Goal: Task Accomplishment & Management: Manage account settings

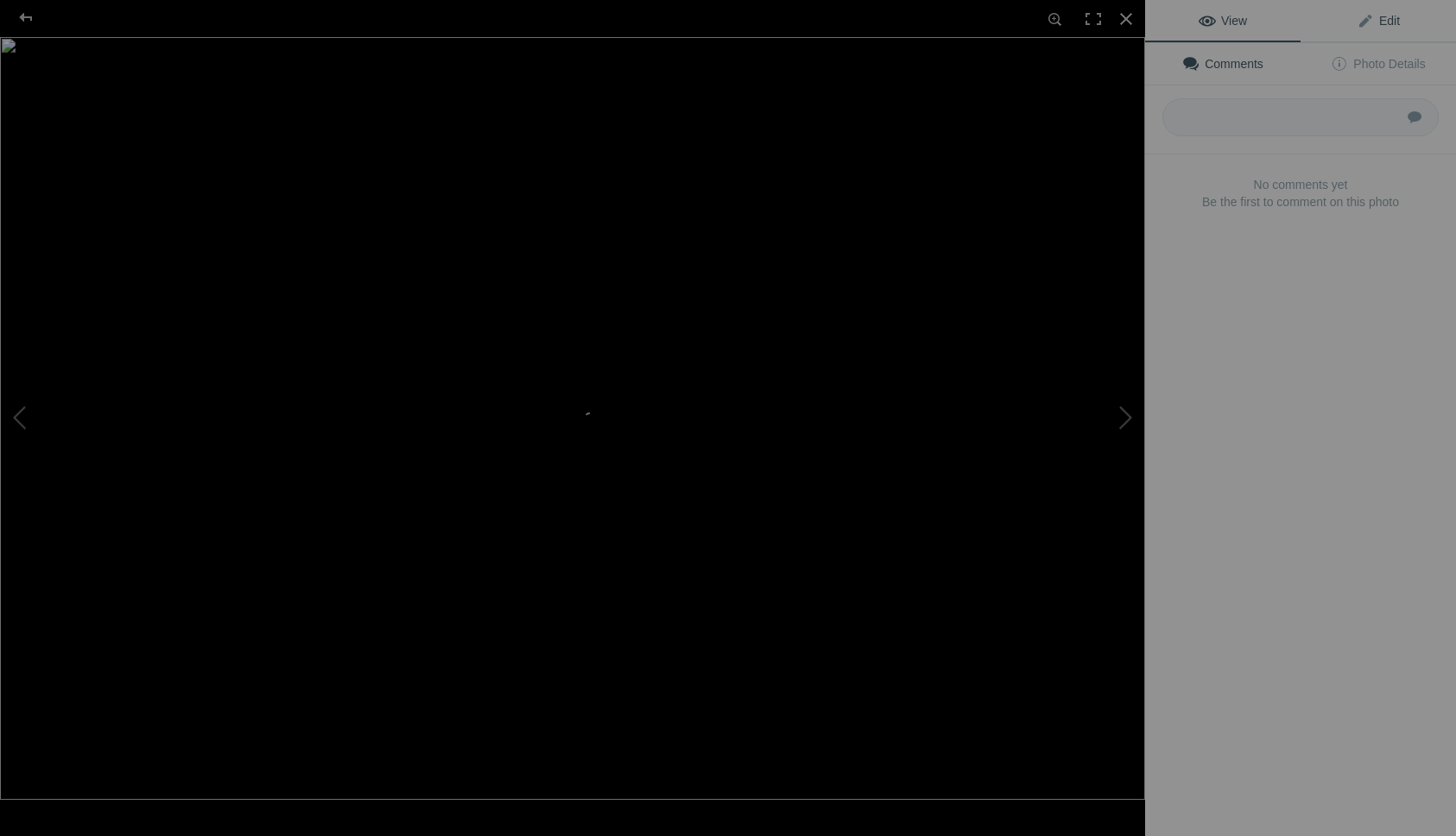
click at [1397, 21] on span "Edit" at bounding box center [1377, 20] width 43 height 13
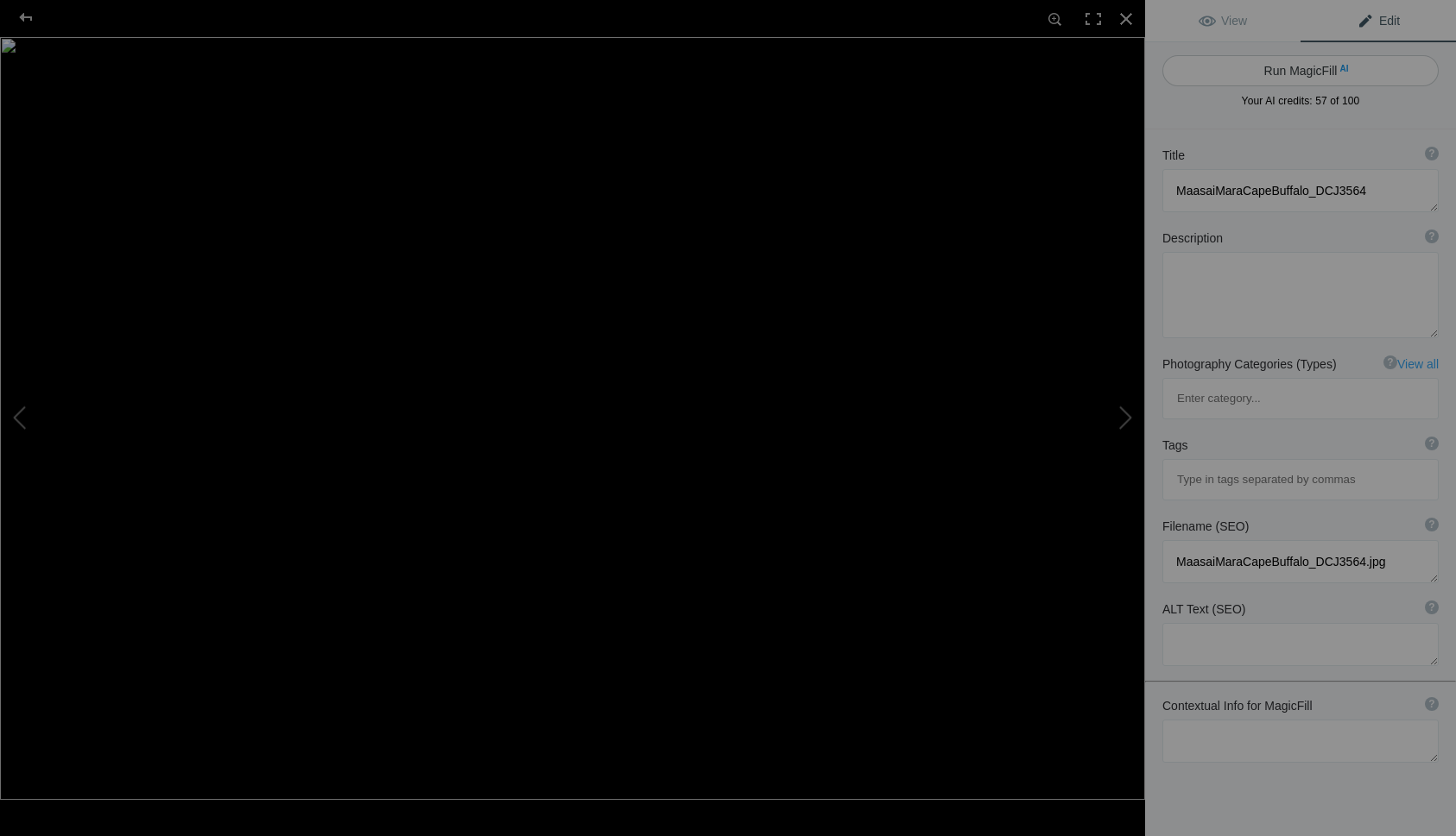
click at [1306, 75] on button "Run MagicFill AI" at bounding box center [1301, 71] width 276 height 31
type textarea "Majestic Cape Buffalo in Maasai Mara"
type textarea "This stunning close-up photograph captures the impressive features of a Cape Bu…"
type textarea "majestic-cape-buffalo-maasai-mara.jpg"
type textarea "Close-up of a Cape Buffalo in Maasai Mara, showcasing its impressive horns and …"
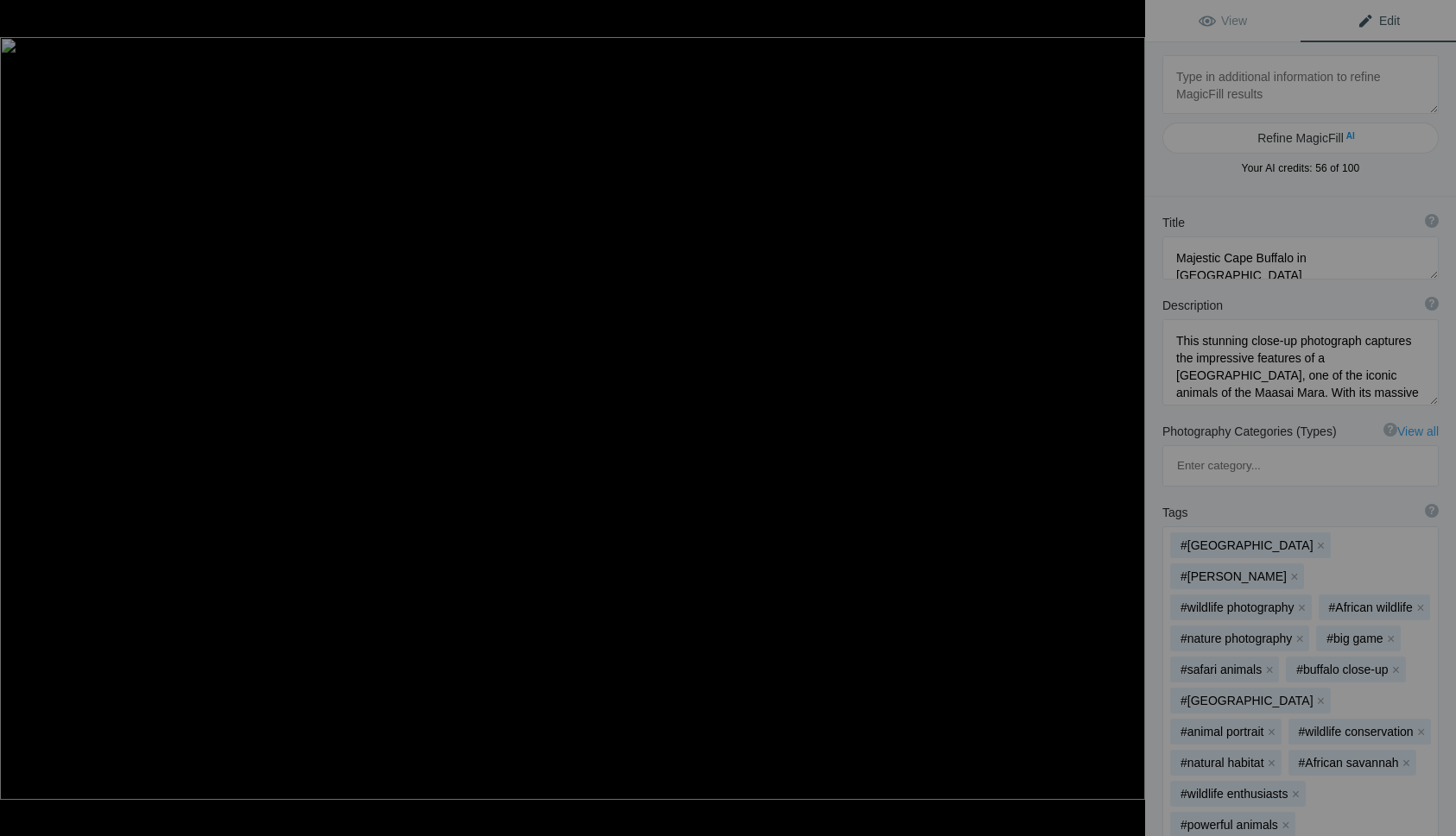
type textarea "DSC08446"
type textarea "DSC08446.jpg"
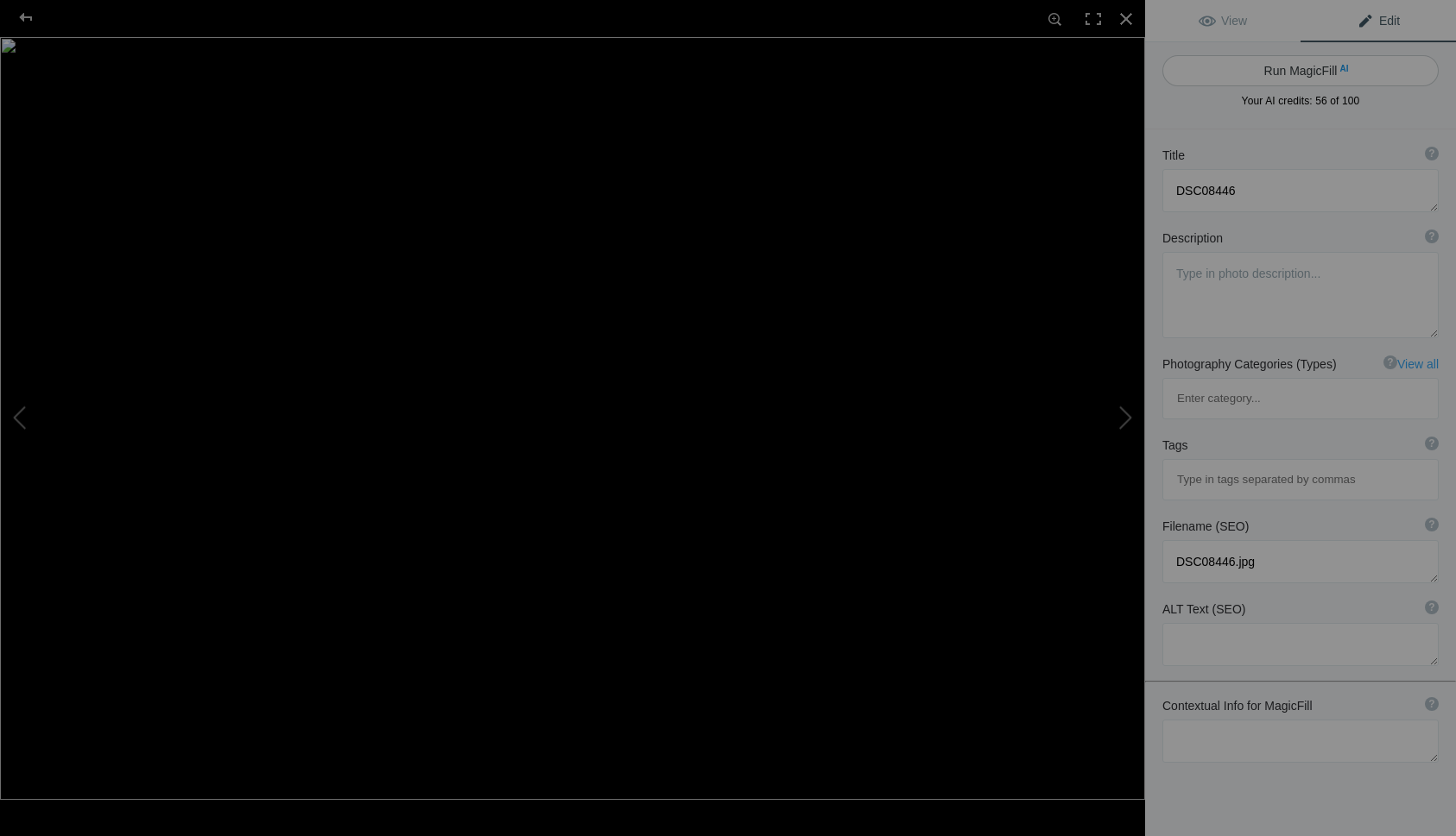
click at [1330, 68] on button "Run MagicFill AI" at bounding box center [1301, 71] width 276 height 31
type textarea "Majestic Highland Cow with Long Horns in Lush Green Pasture"
type textarea "This stunning image features a Highland cow, known for its distinctive long hor…"
type textarea "highland-cow-long-horns-green-pasture.jpg"
type textarea "A Highland cow with long horns and a thick orange-brown coat standing in a gree…"
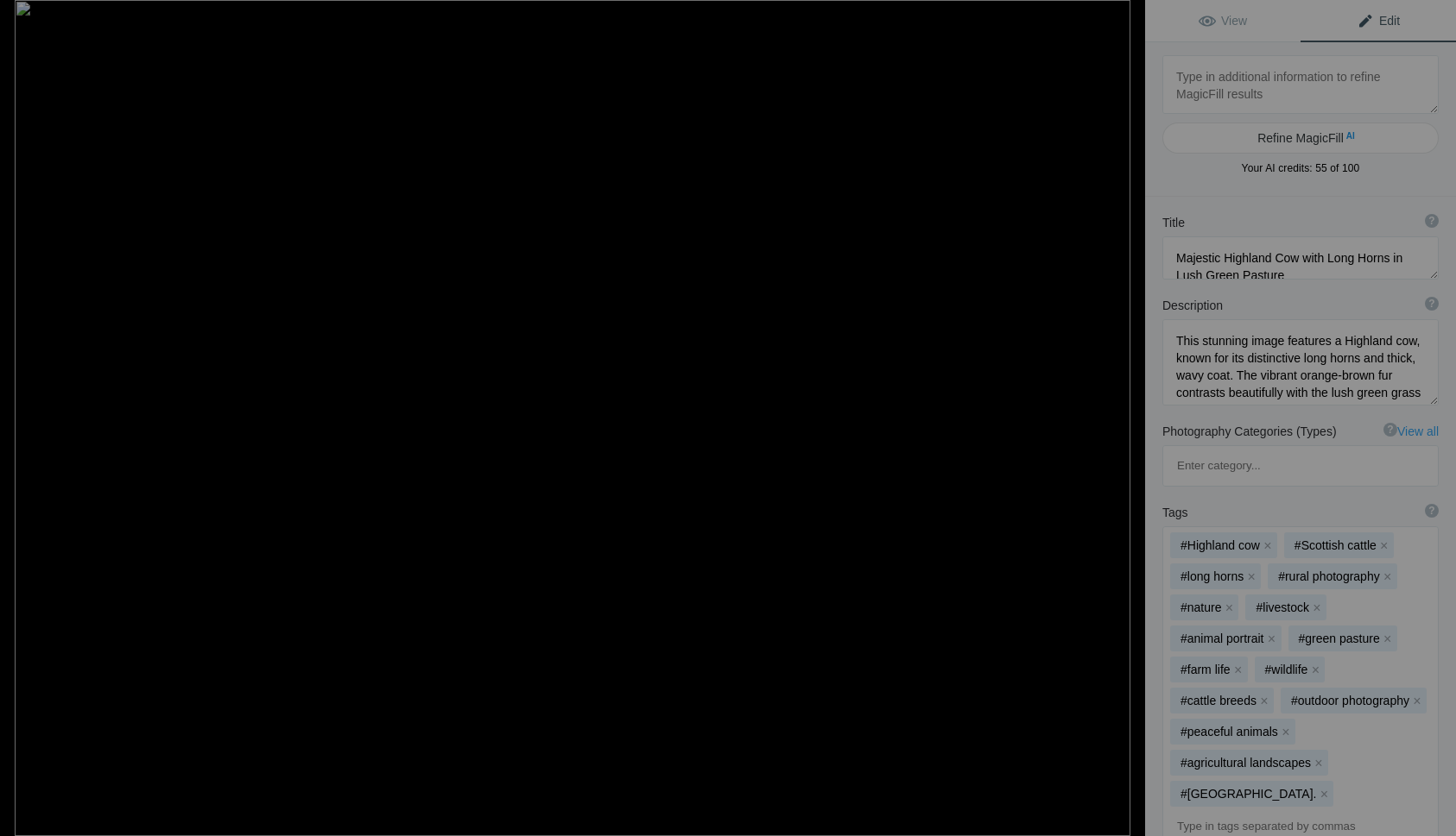
type textarea "DSC00947"
type textarea "DSC00947.jpg"
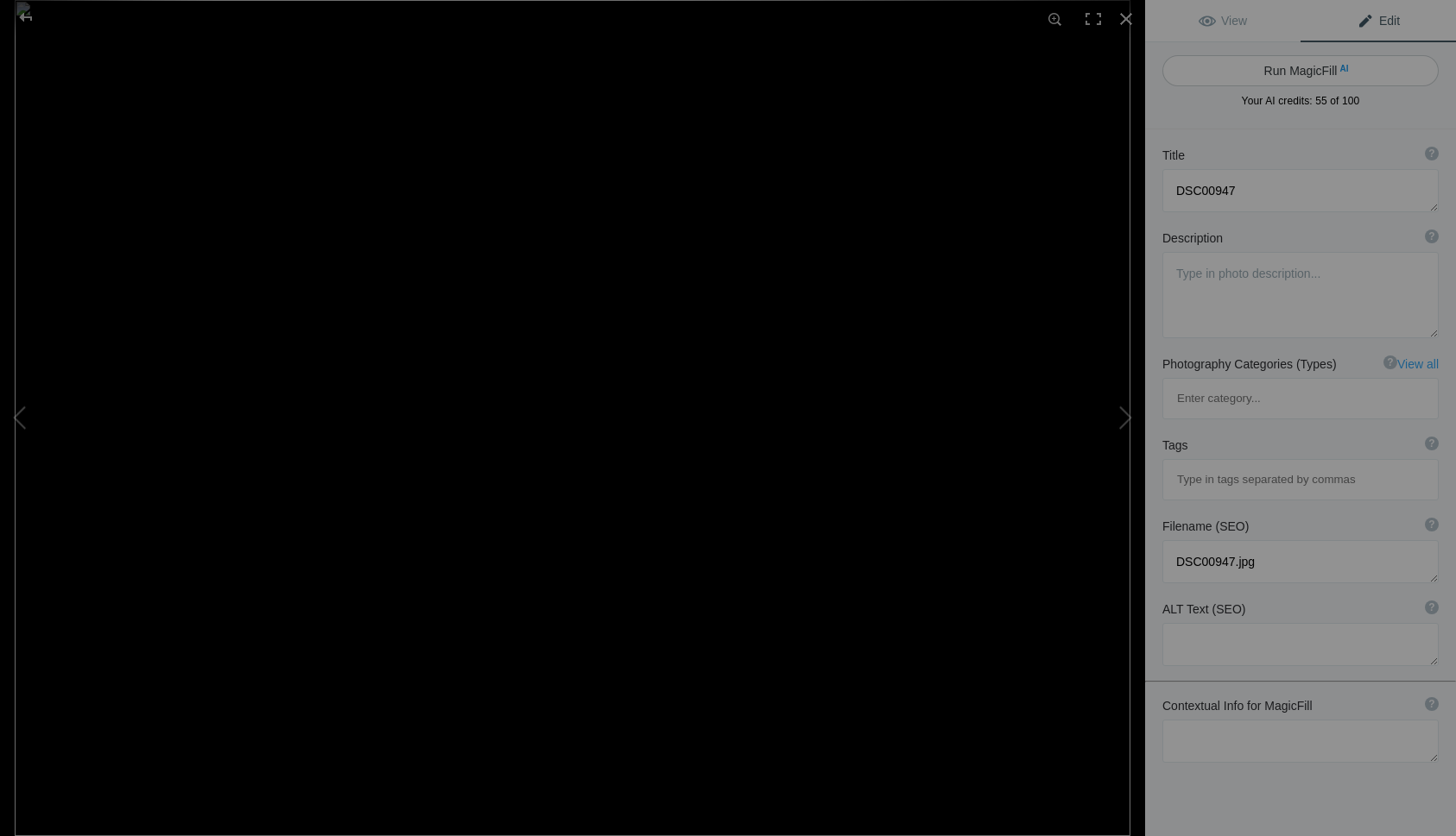
click at [1330, 68] on button "Run MagicFill AI" at bounding box center [1301, 71] width 276 height 31
type textarea "Majestic Lion Resting in Golden Grasslands"
type textarea "This stunning image captures a majestic lion lounging in the sun-drenched grass…"
type textarea "majestic-lion-resting-grasslands.jpg"
type textarea "A close-up of a majestic lion resting in golden grasslands, showcasing its thic…"
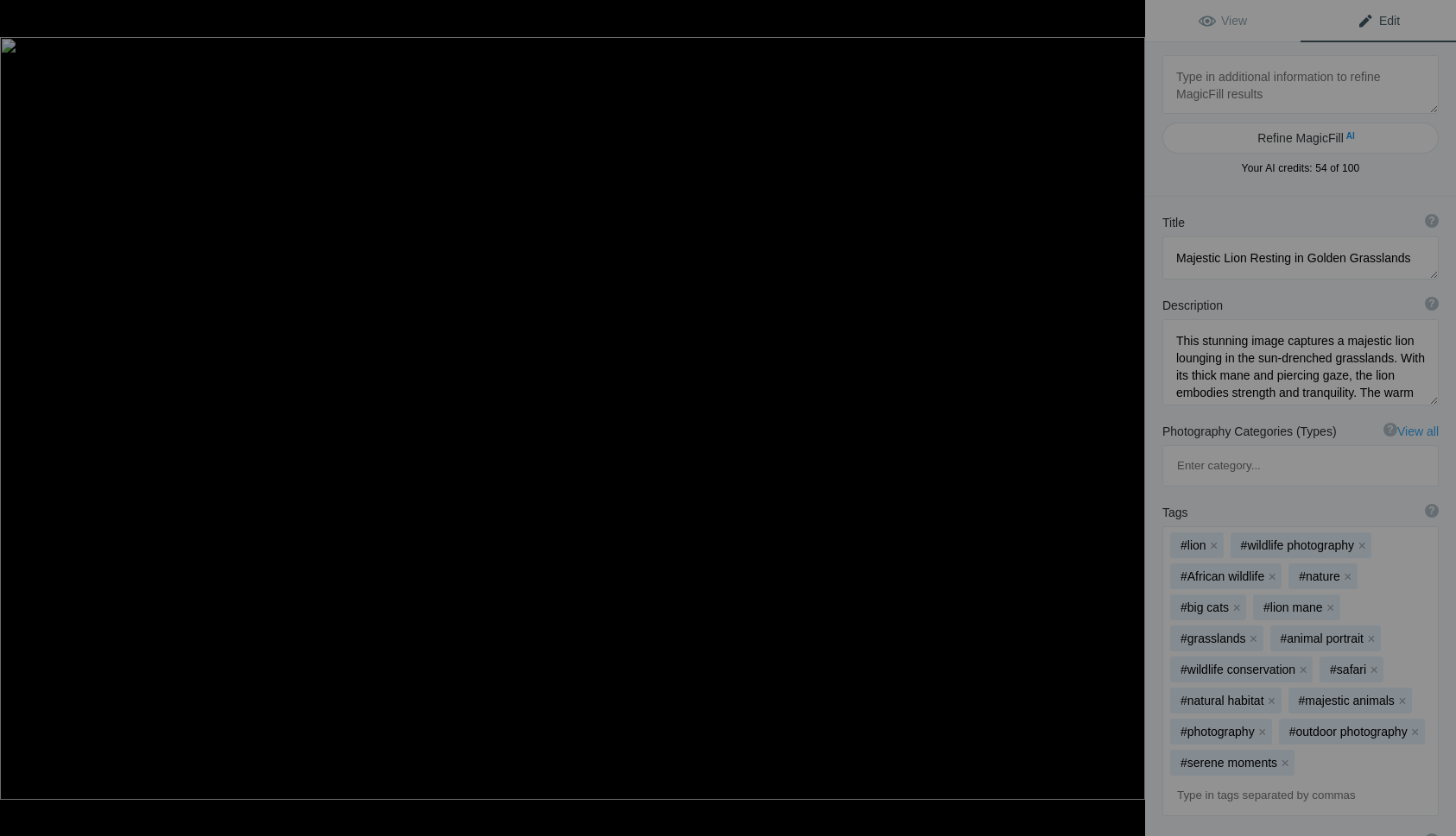
type textarea "DSC05909"
type textarea "DSC05909.jpg"
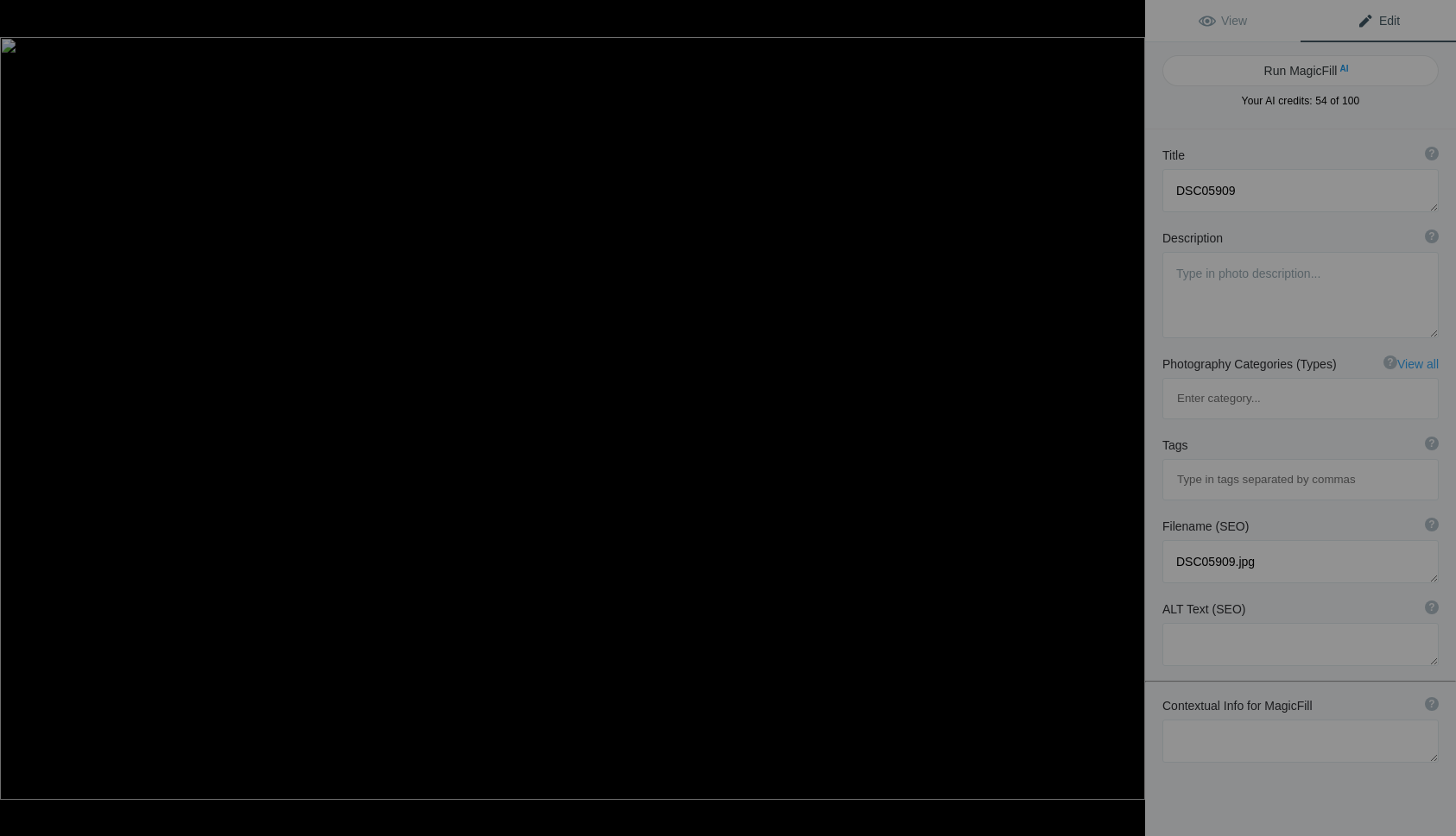
click at [1332, 66] on button "Run MagicFill AI" at bounding box center [1301, 71] width 276 height 31
type textarea "Majestic Bighorn Sheep with Impressive Horns"
type textarea "This stunning close-up captures the essence of a bighorn sheep, showcasing its …"
type textarea "bighorn-sheep-close-up.jpg"
type textarea "Close-up of a bighorn sheep with large curved horns against a rocky background,…"
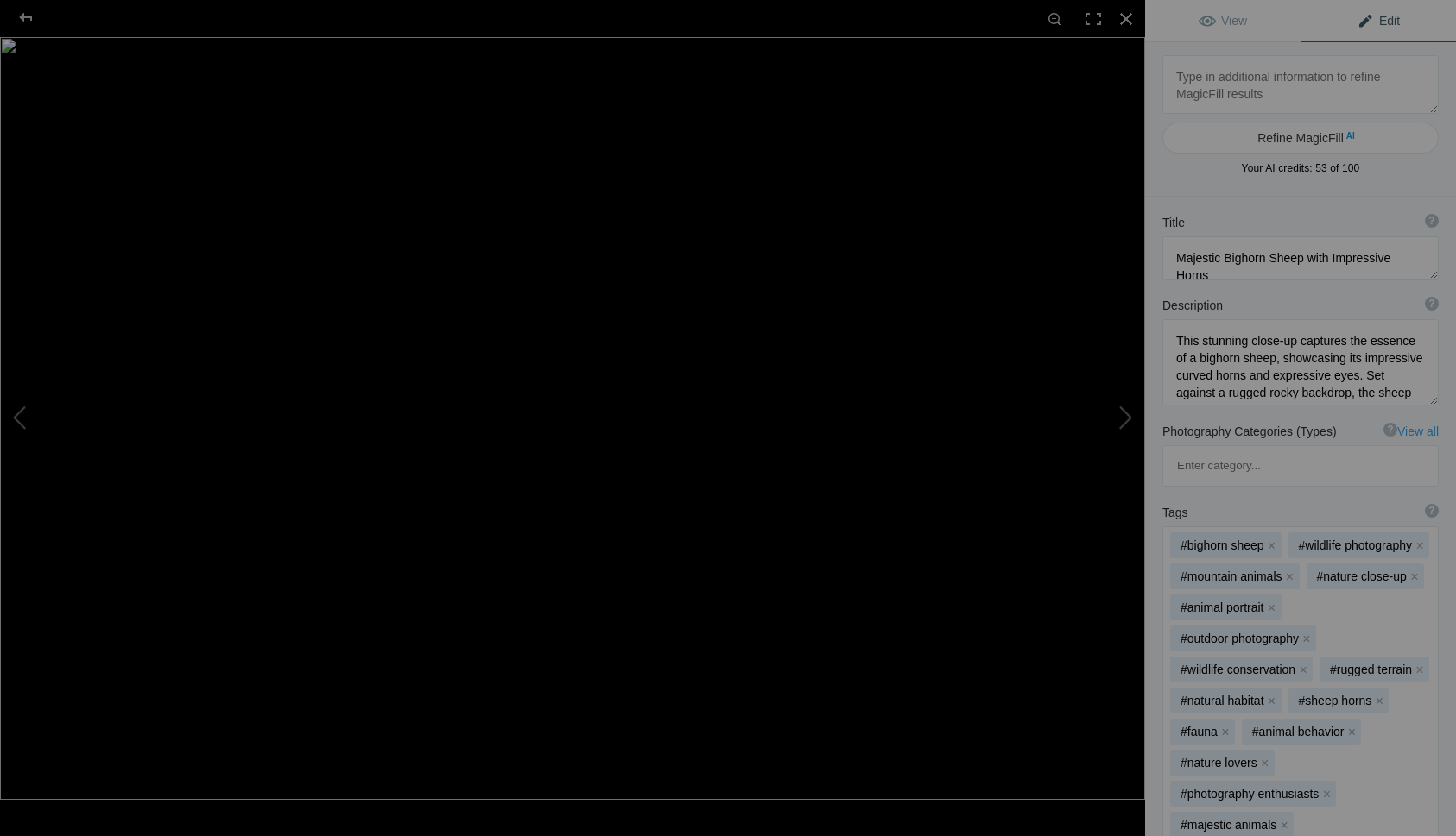
type textarea "_DCJ3622"
type textarea "DCJ3622.jpg"
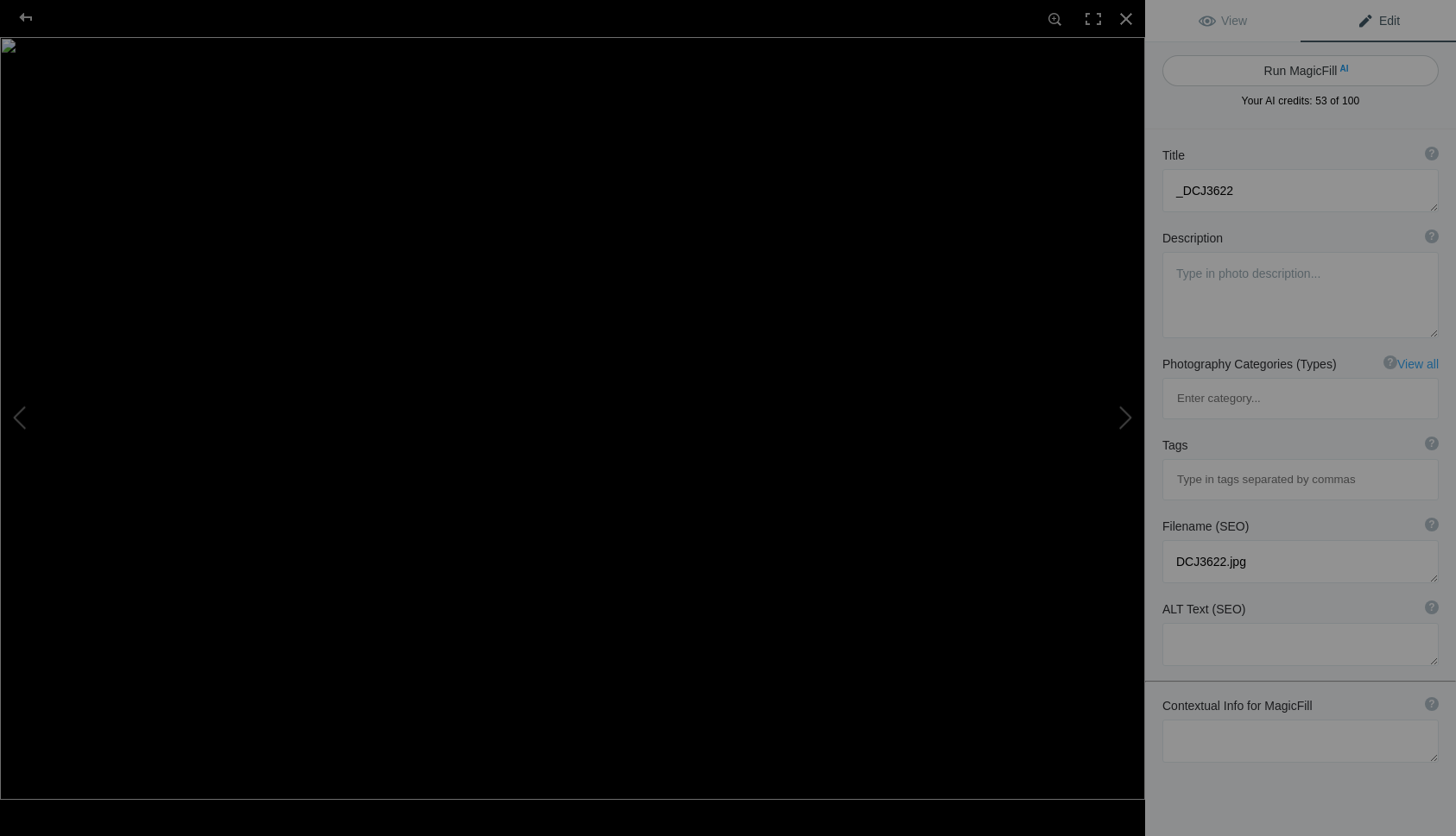
click at [1261, 68] on button "Run MagicFill AI" at bounding box center [1301, 71] width 276 height 31
type textarea "Majestic Elephants in the Wild"
type textarea "This stunning photograph captures a pair of elephants gracefully roaming throug…"
type textarea "majestic-elephants-in-the-wild.jpg"
type textarea "A pair of elephants, an adult and a calf, walking through a grassy field with m…"
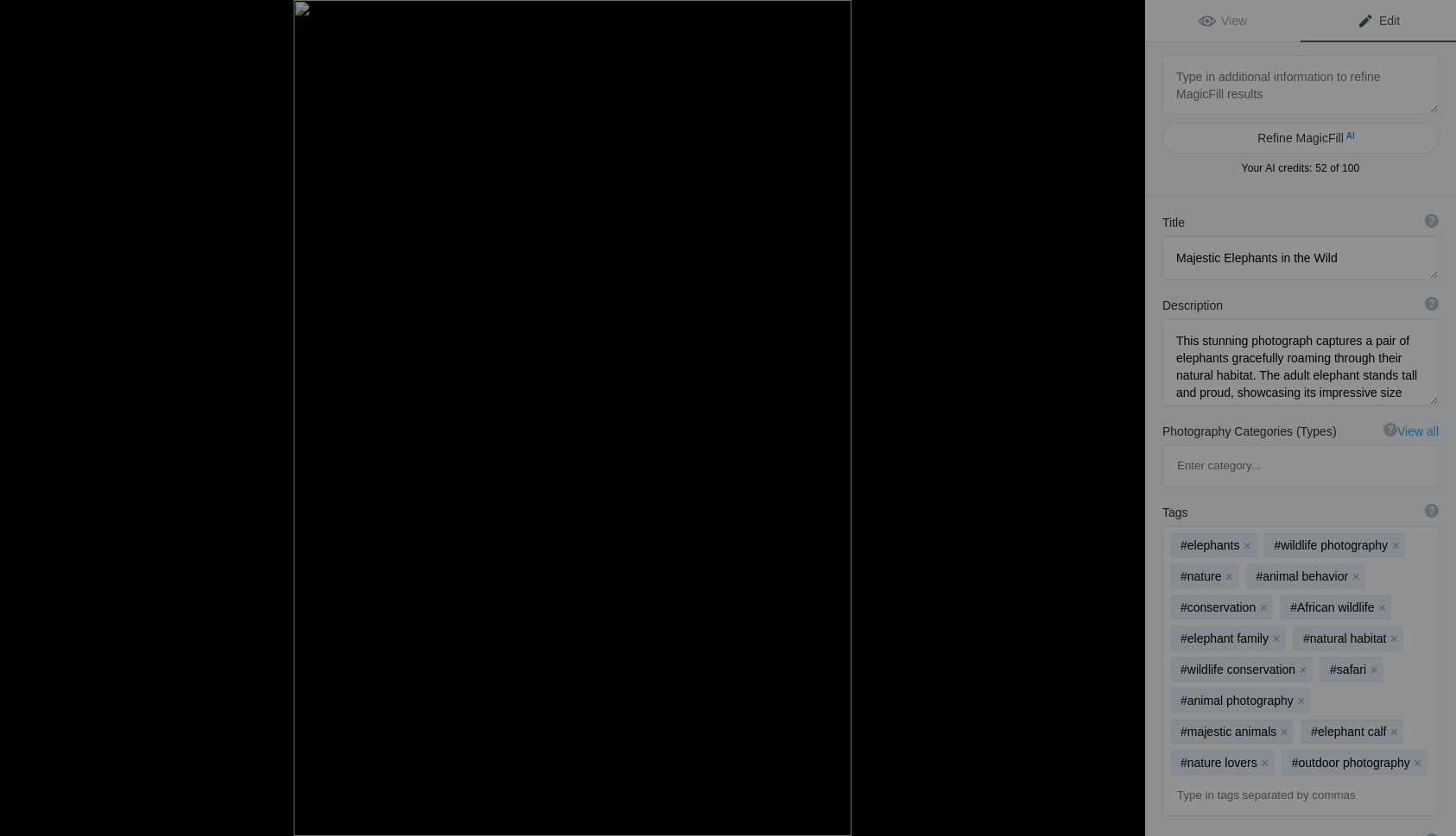
type textarea "_DCJ3239"
type textarea "DCJ3239.jpg"
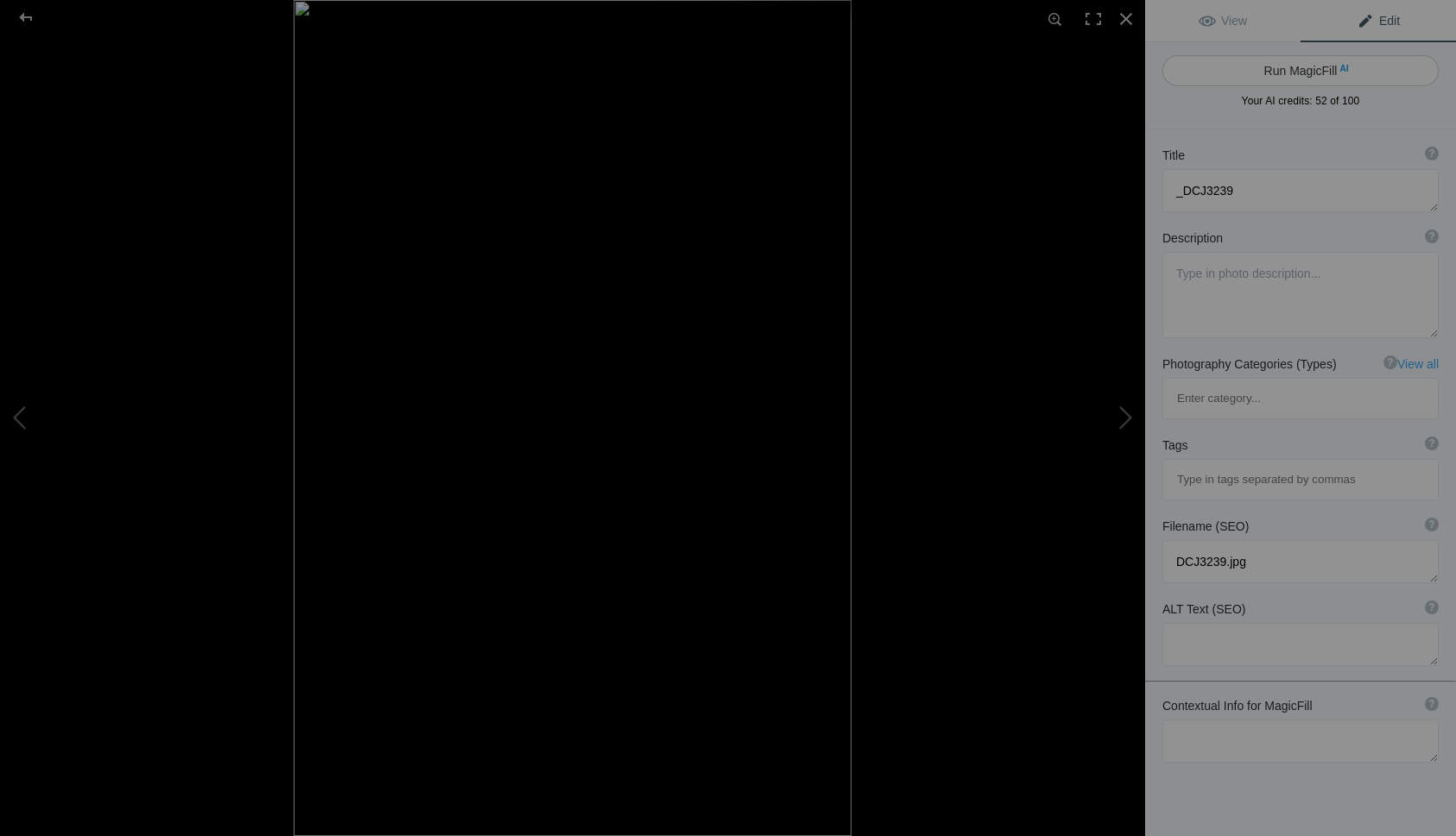
click at [1260, 70] on button "Run MagicFill AI" at bounding box center [1301, 71] width 276 height 31
type textarea "Majestic Giraffe Portrait Against a Soft Background"
type textarea "This stunning close-up captures the essence of a giraffe, showcasing its unique…"
type textarea "majestic-giraffe-portrait.jpg"
type textarea "Close-up portrait of a giraffe showcasing its unique patterns and features agai…"
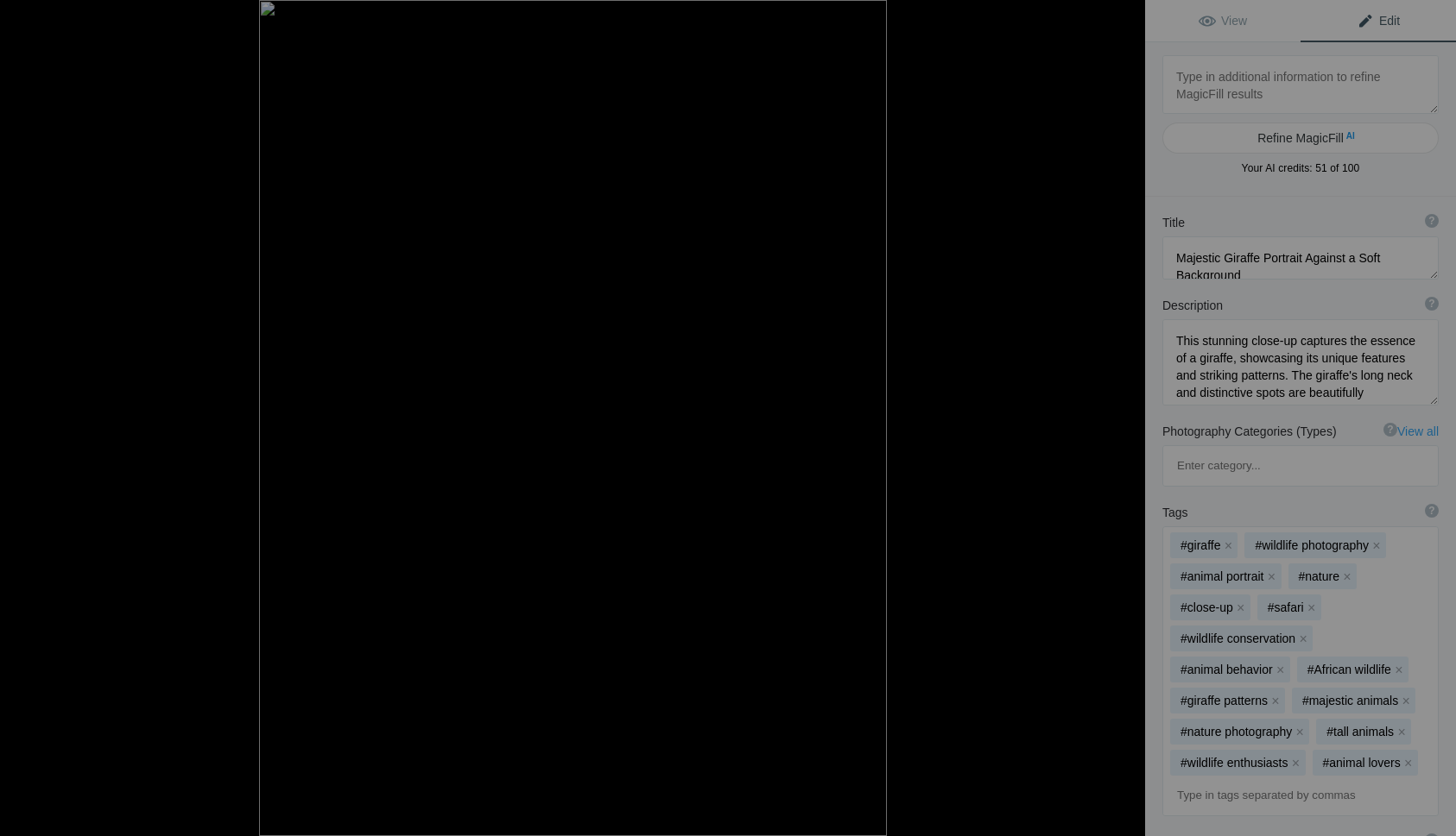
type textarea "15 LionsDCJ3440"
type textarea "15_LionsDCJ3440.jpg"
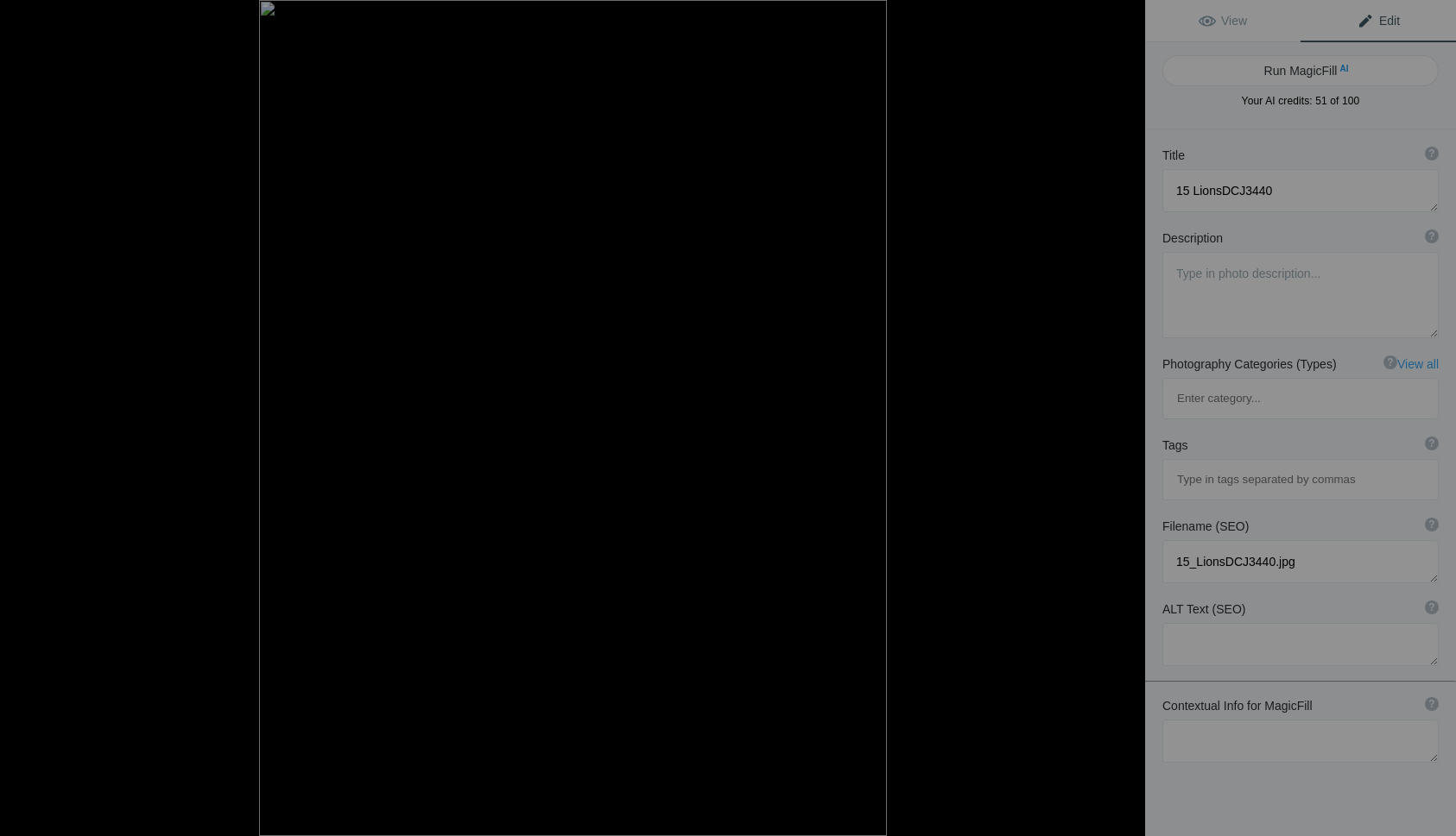
click at [1260, 70] on button "Run MagicFill AI" at bounding box center [1301, 71] width 276 height 31
type textarea "Majestic Lion Close-Up: A Stunning Portrait of Nature's King"
type textarea "This captivating close-up photograph showcases the intense gaze of a lion, high…"
type textarea "majestic-lion-close-up.jpg"
type textarea "Close-up portrait of a lion showcasing its detailed fur and intense amber eyes,…"
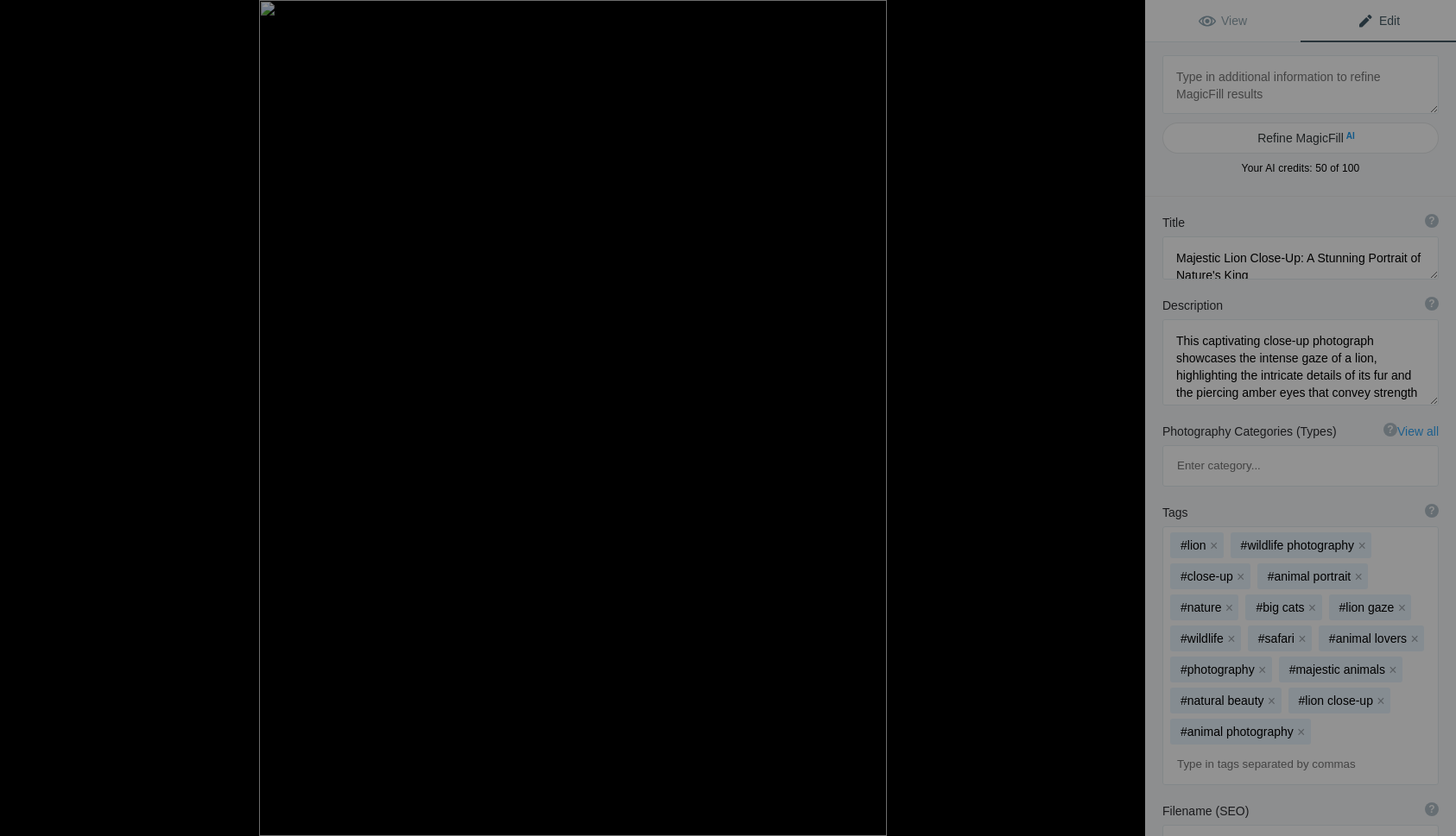
type textarea "16 LionsDCJ3454"
type textarea "16_LionsDCJ3454.jpg"
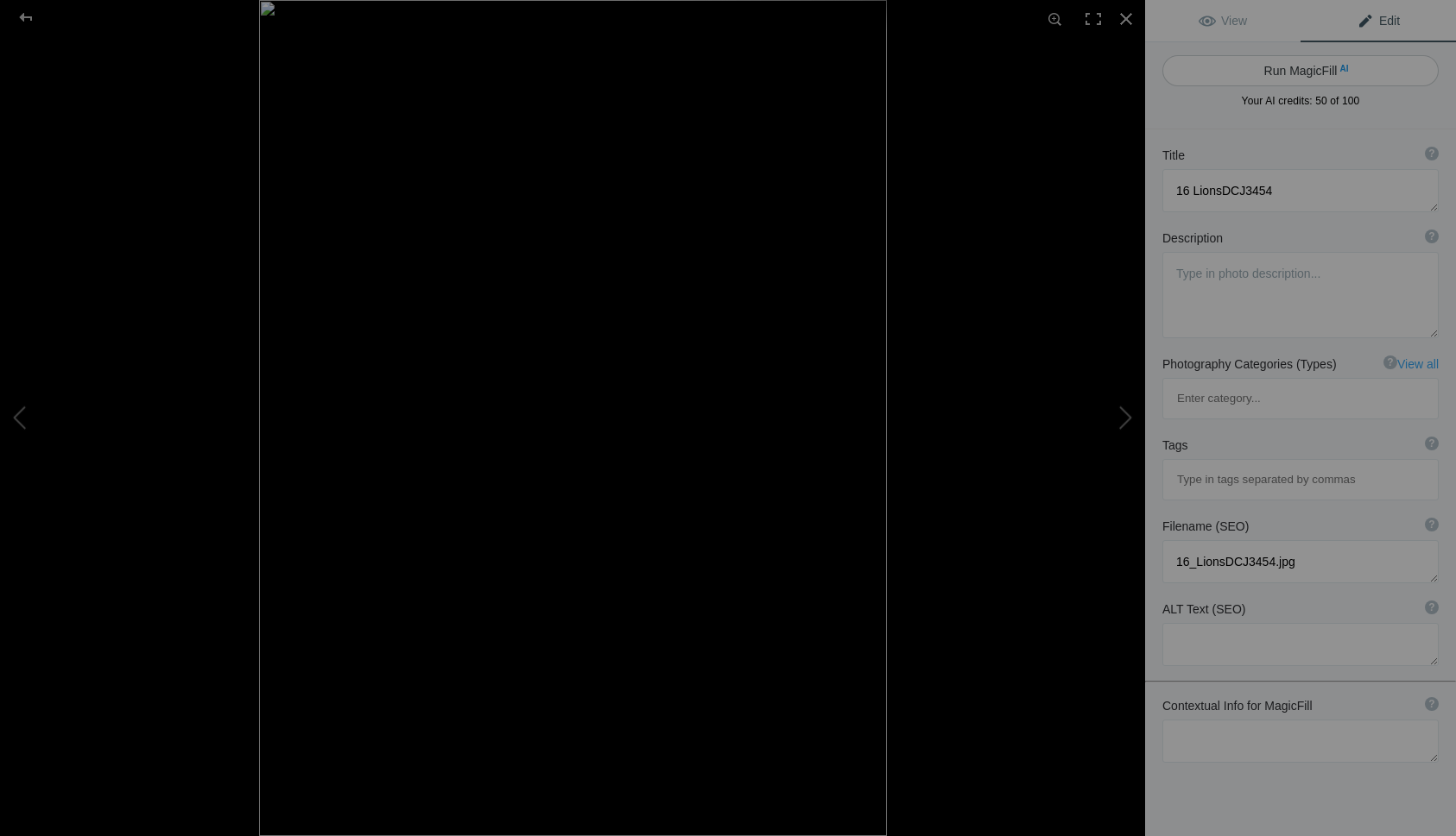
click at [1300, 73] on button "Run MagicFill AI" at bounding box center [1301, 71] width 276 height 31
type textarea "Majestic Lion Portrait Captured in Detail"
type textarea "This stunning close-up portrait showcases the regal beauty of a lion, highlight…"
type textarea "majestic-lion-portrait.jpg"
type textarea "Close-up portrait of a lion showcasing its facial features and golden mane, hig…"
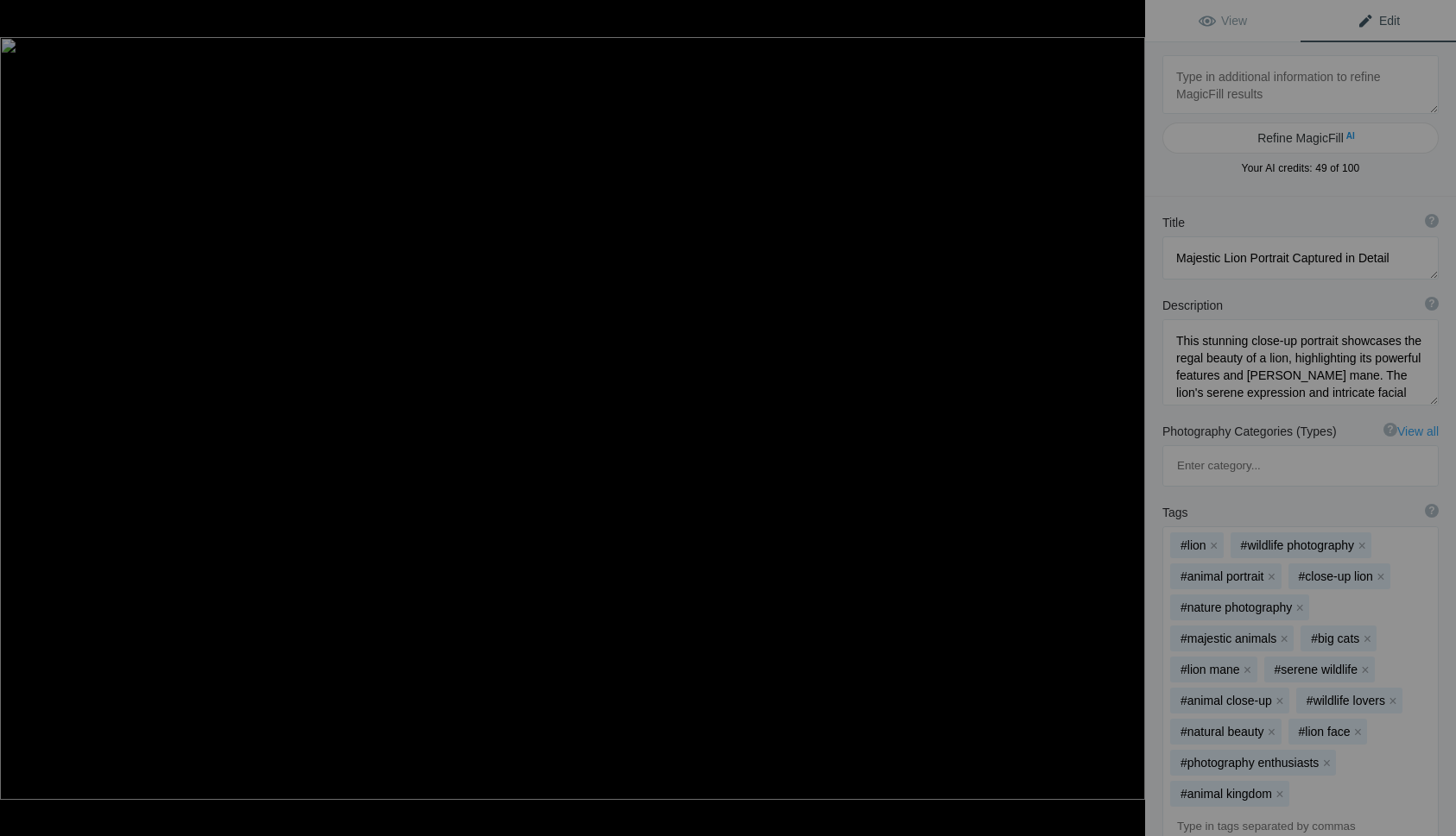
type textarea "3 BlueRidgeMtn0491-Enhanced-NR"
type textarea "3_BlueRidgeMtn0491-Enhanced-NR.jpg"
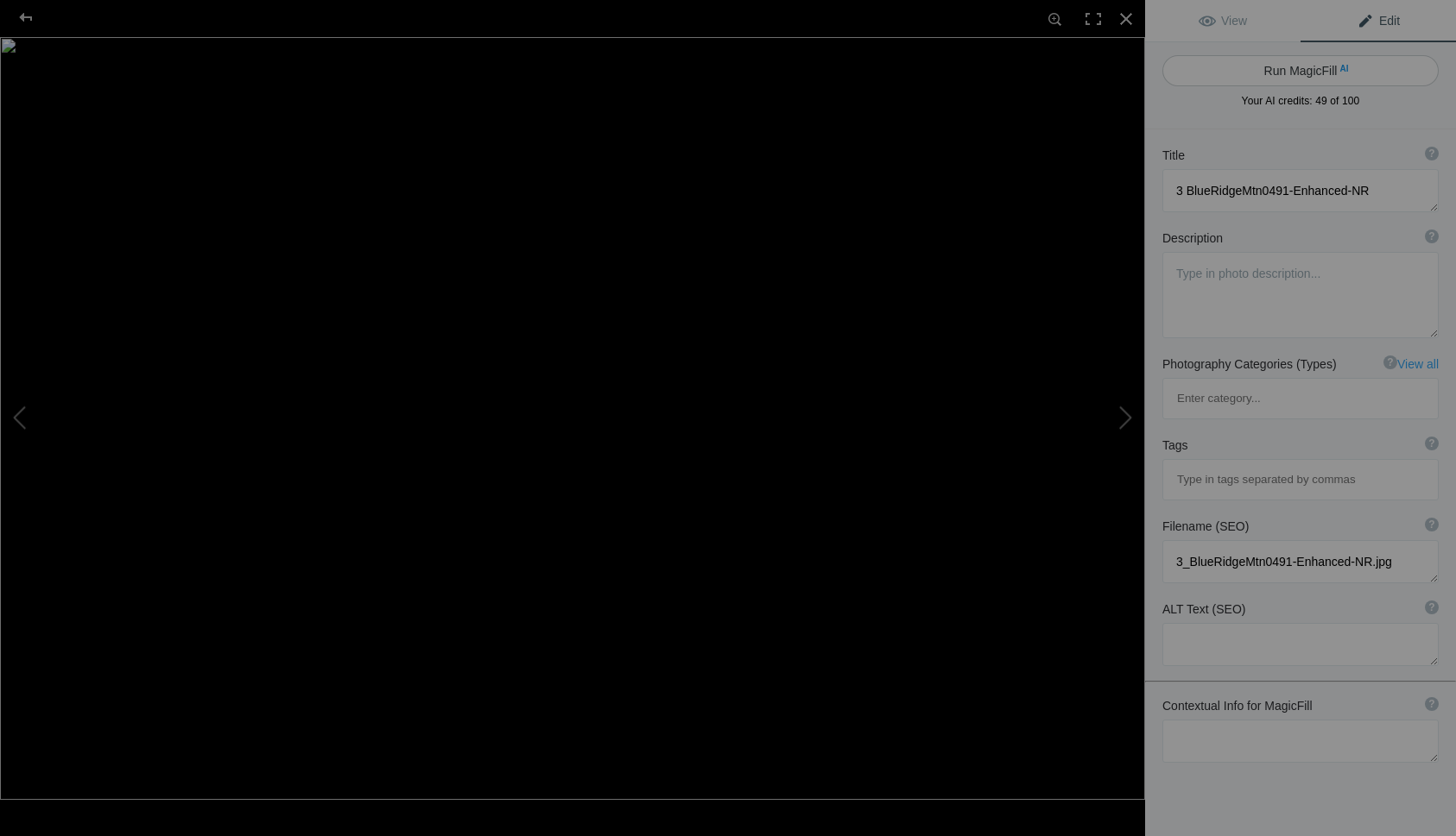
click at [1296, 67] on button "Run MagicFill AI" at bounding box center [1301, 71] width 276 height 31
type textarea "Adorable Squirrel Eating on a Log in the Blue Ridge Mountains"
type textarea "This captivating image features a charming squirrel perched on a weathered log,…"
type textarea "adorable-squirrel-eating-blue-ridge-mountains.jpg"
type textarea "A close-up of a squirrel eating on a log in the Blue Ridge Mountains, showcasin…"
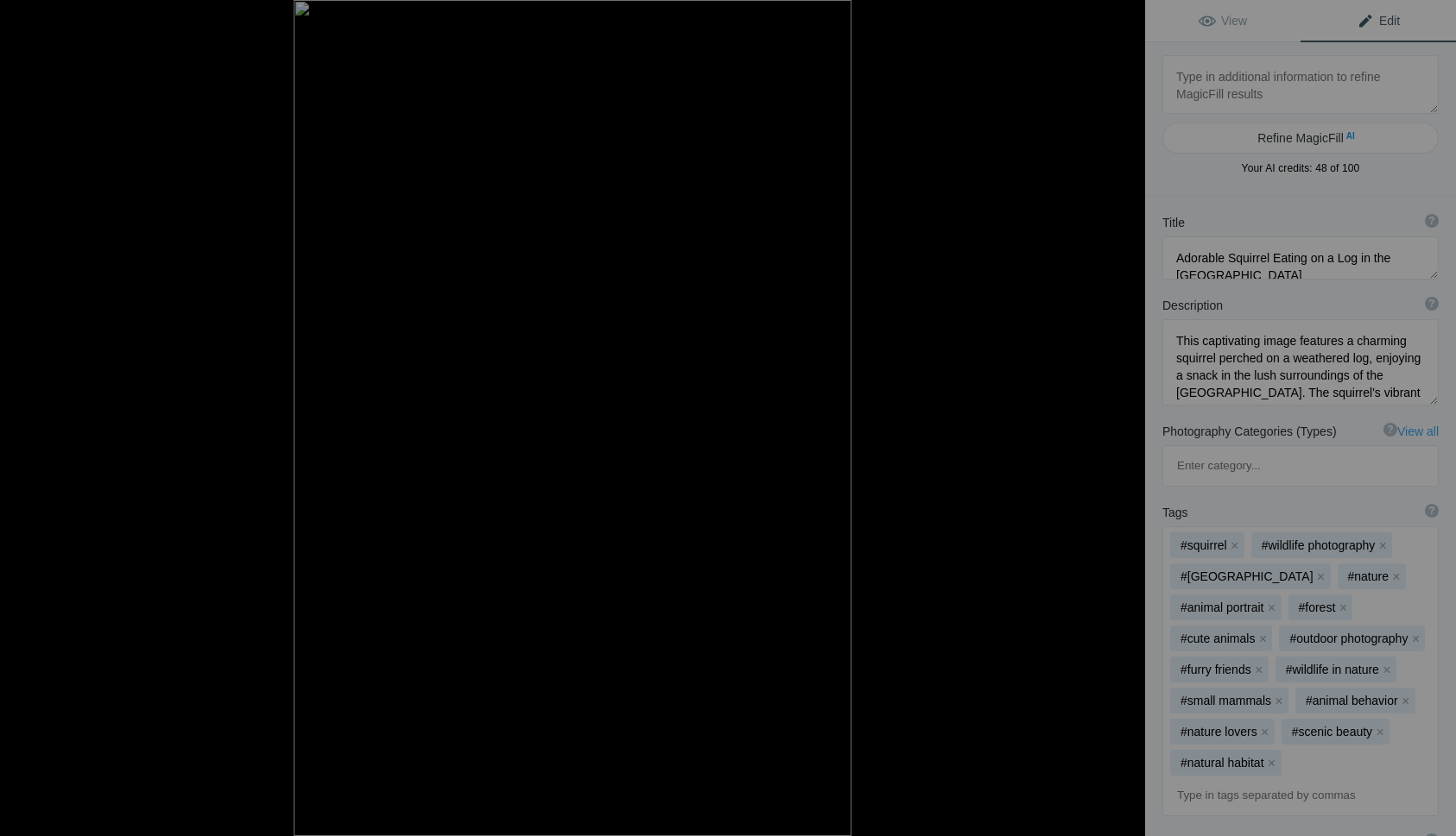
type textarea "12 GiraffesDCJ3409"
type textarea "12_GiraffesDCJ3409.jpg"
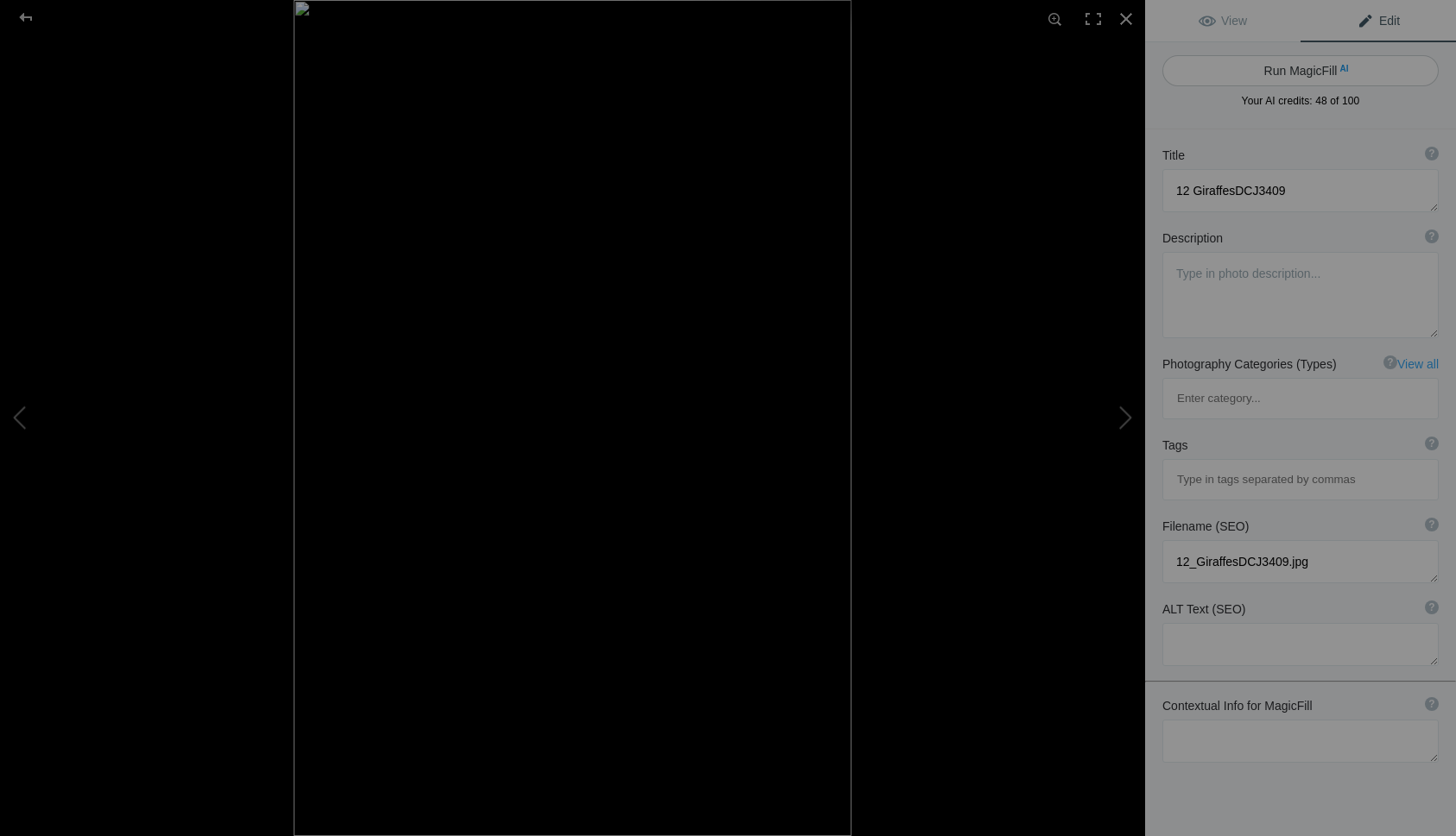
click at [1296, 67] on button "Run MagicFill AI" at bounding box center [1301, 71] width 276 height 31
type textarea "Majestic Giraffe Portrait in Natural Habitat"
type textarea "This stunning close-up captures the elegance of a giraffe, showcasing its uniqu…"
type textarea "majestic-giraffe-portrait.jpg"
type textarea "Close-up portrait of a giraffe with distinctive markings, set against a green b…"
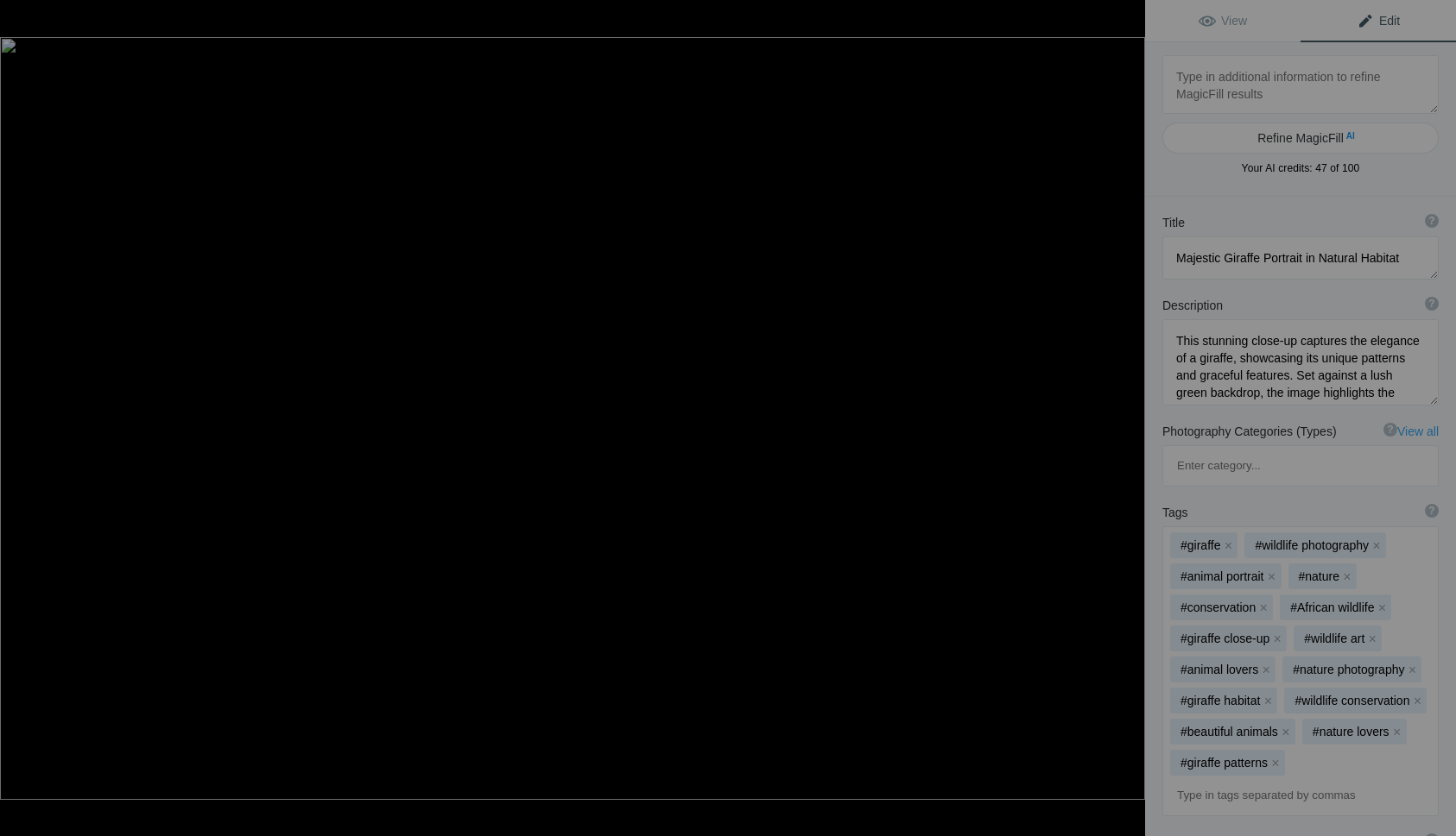
type textarea "5 Colorado05868"
type textarea "5_Colorado05868.jpg"
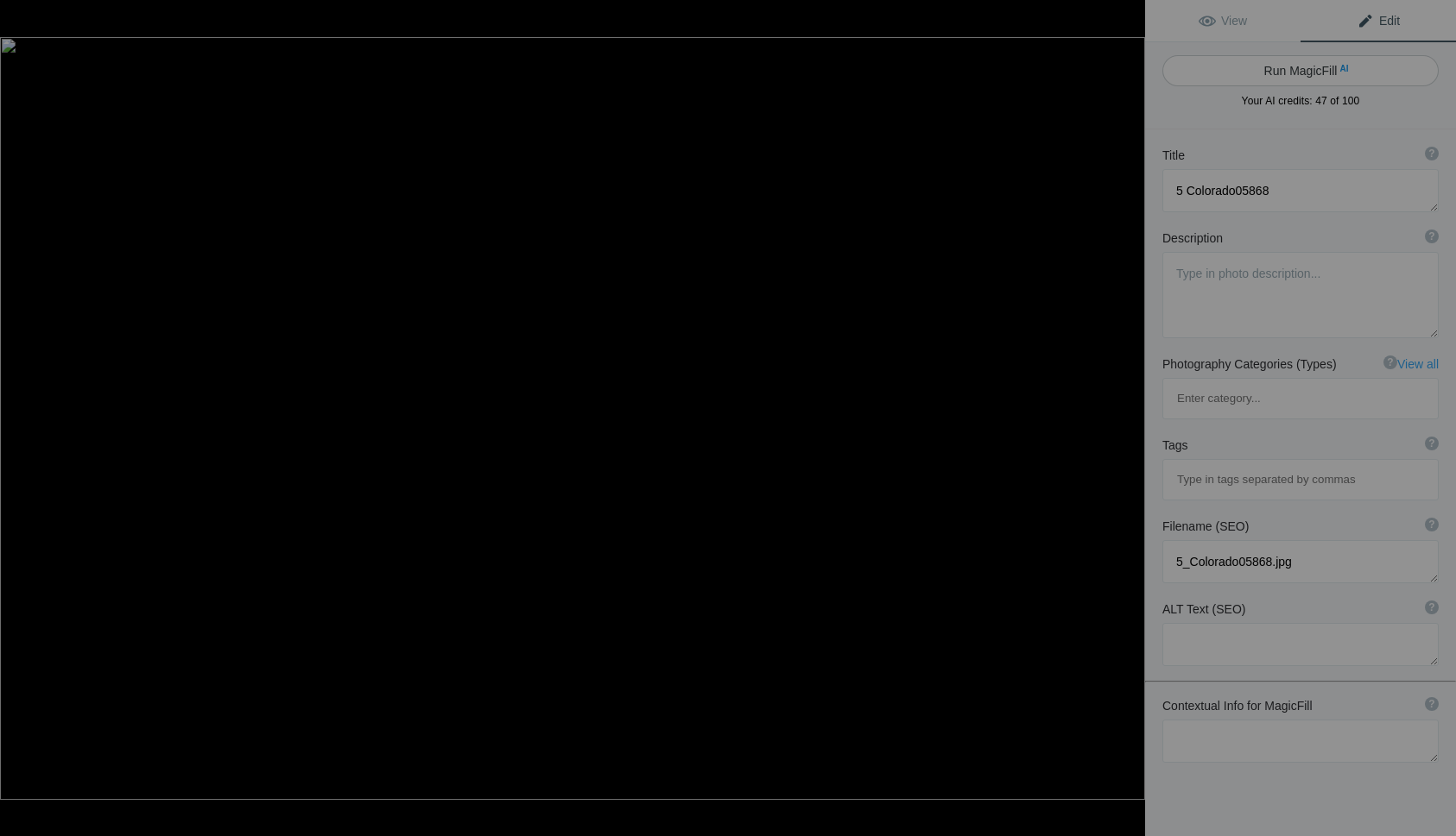
click at [1290, 64] on button "Run MagicFill AI" at bounding box center [1301, 71] width 276 height 31
type textarea "Majestic Bighorn Sheep Resting in Colorado's Wilderness"
type textarea "This captivating image showcases a group of bighorn sheep lounging peacefully i…"
type textarea "bighorn-sheep-colorado.jpg"
type textarea "A group of bighorn sheep resting on the ground in Colorado's wilderness, showca…"
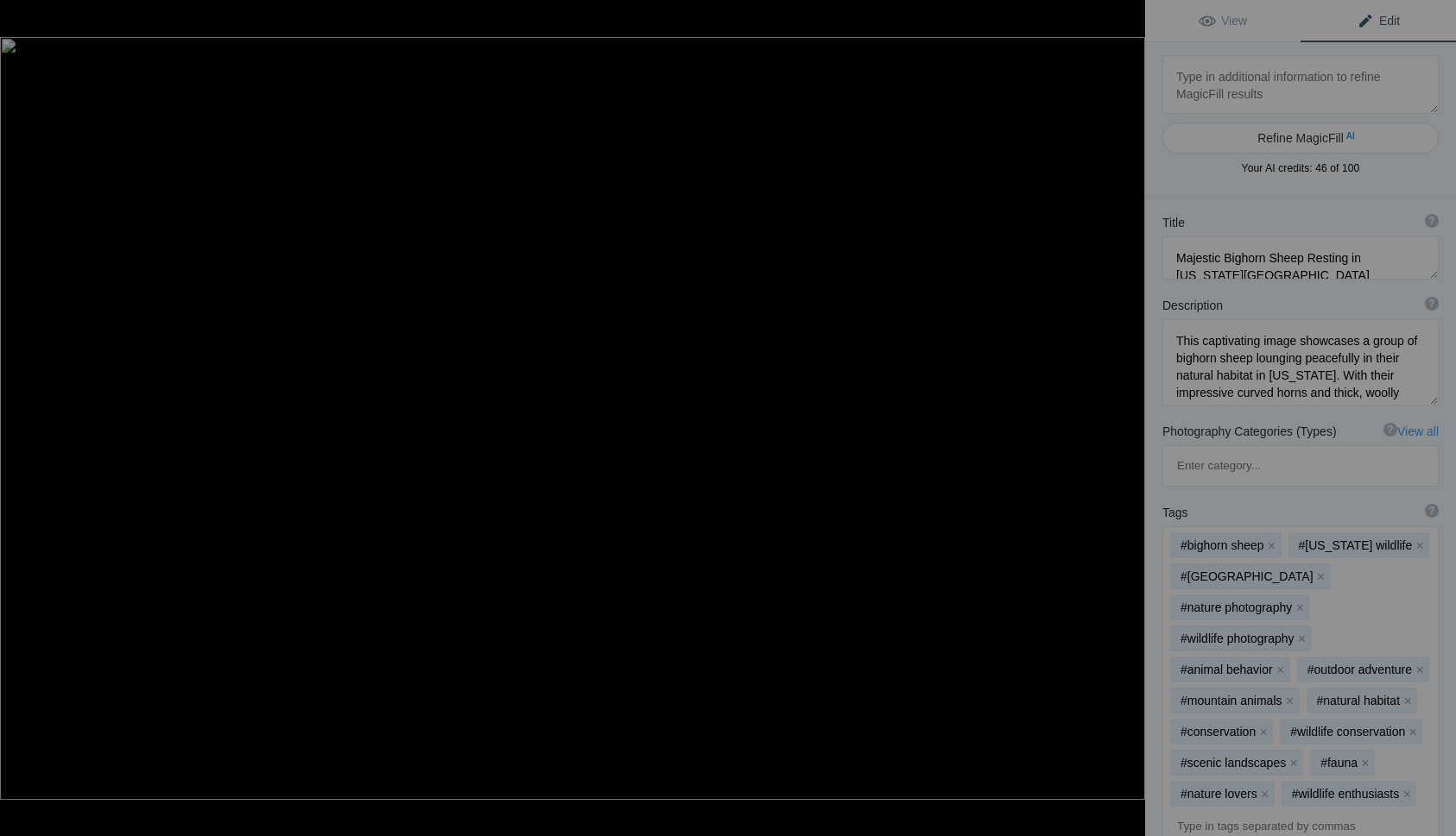
type textarea "Majestic Cape Buffalo in Maasai Mara"
type textarea "This stunning close-up photograph captures the impressive features of a Cape Bu…"
type textarea "majestic-cape-buffalo-maasai-mara.jpg"
type textarea "Close-up of a Cape Buffalo in Maasai Mara, showcasing its impressive horns and …"
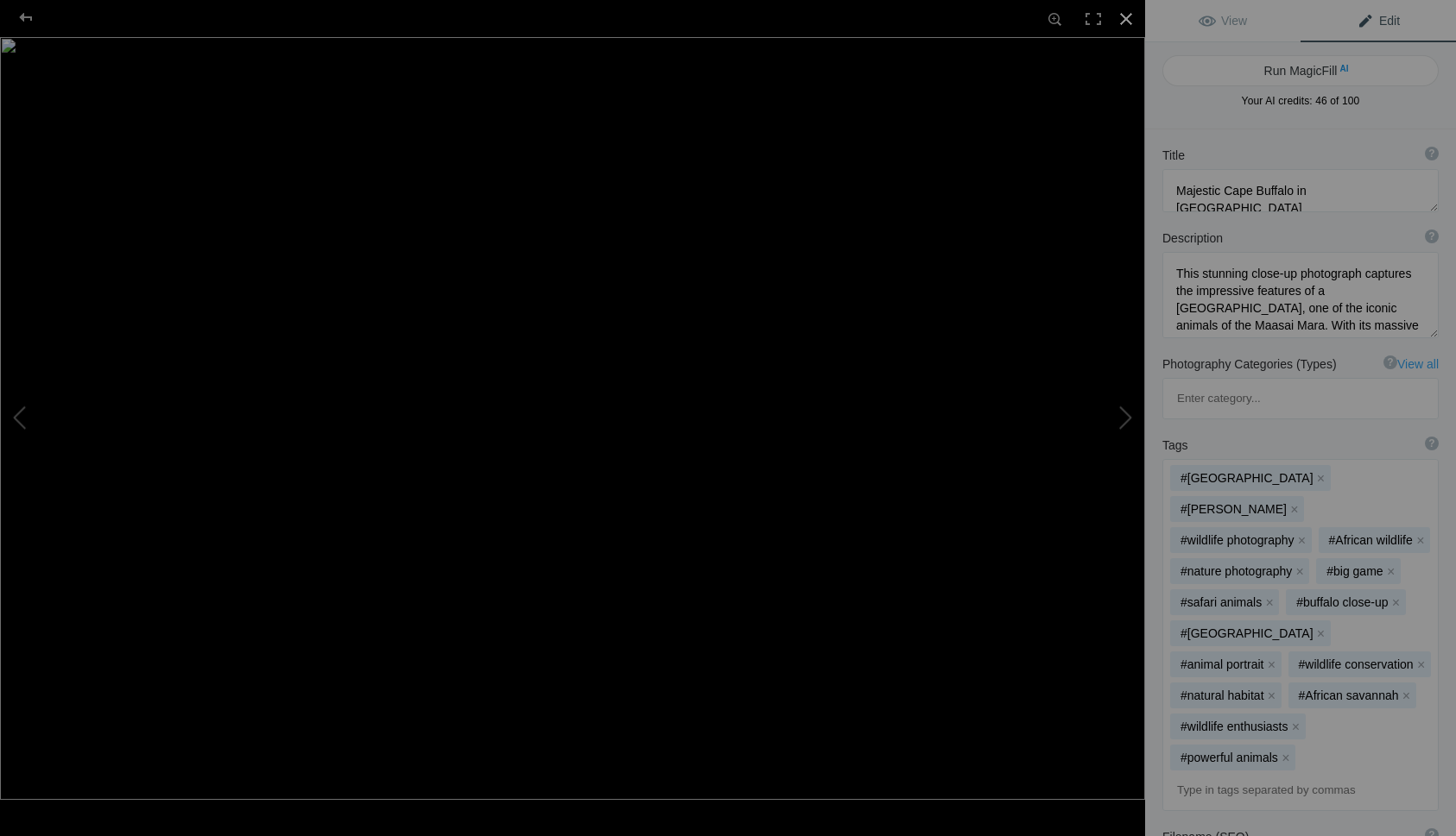
click at [1129, 20] on div at bounding box center [1126, 19] width 38 height 38
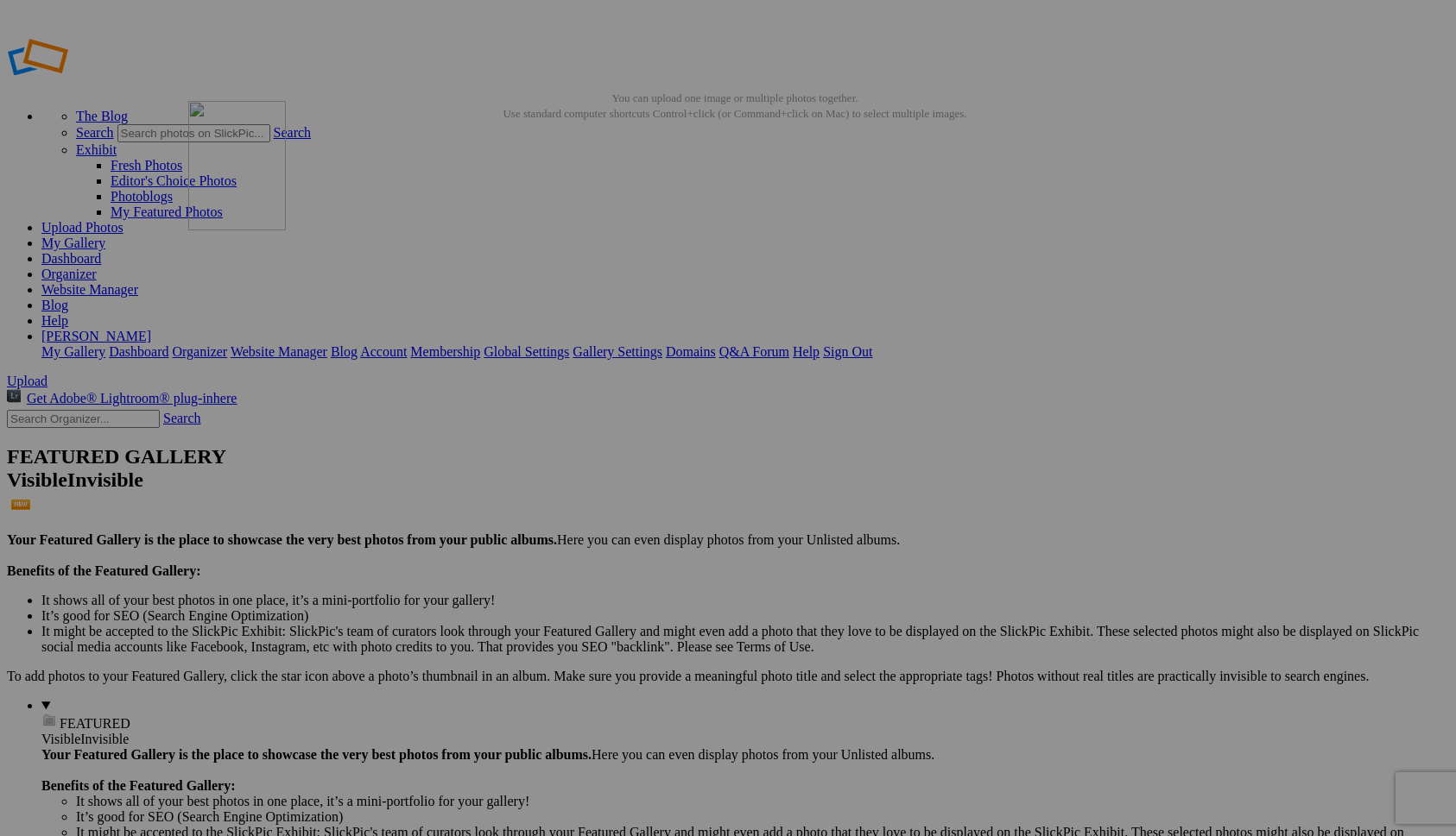
drag, startPoint x: 489, startPoint y: 486, endPoint x: 439, endPoint y: 227, distance: 263.8
drag, startPoint x: 1276, startPoint y: 238, endPoint x: 569, endPoint y: 222, distance: 707.2
drag, startPoint x: 1265, startPoint y: 244, endPoint x: 720, endPoint y: 227, distance: 545.3
drag, startPoint x: 1276, startPoint y: 261, endPoint x: 790, endPoint y: 231, distance: 486.9
drag, startPoint x: 1244, startPoint y: 261, endPoint x: 567, endPoint y: 428, distance: 697.3
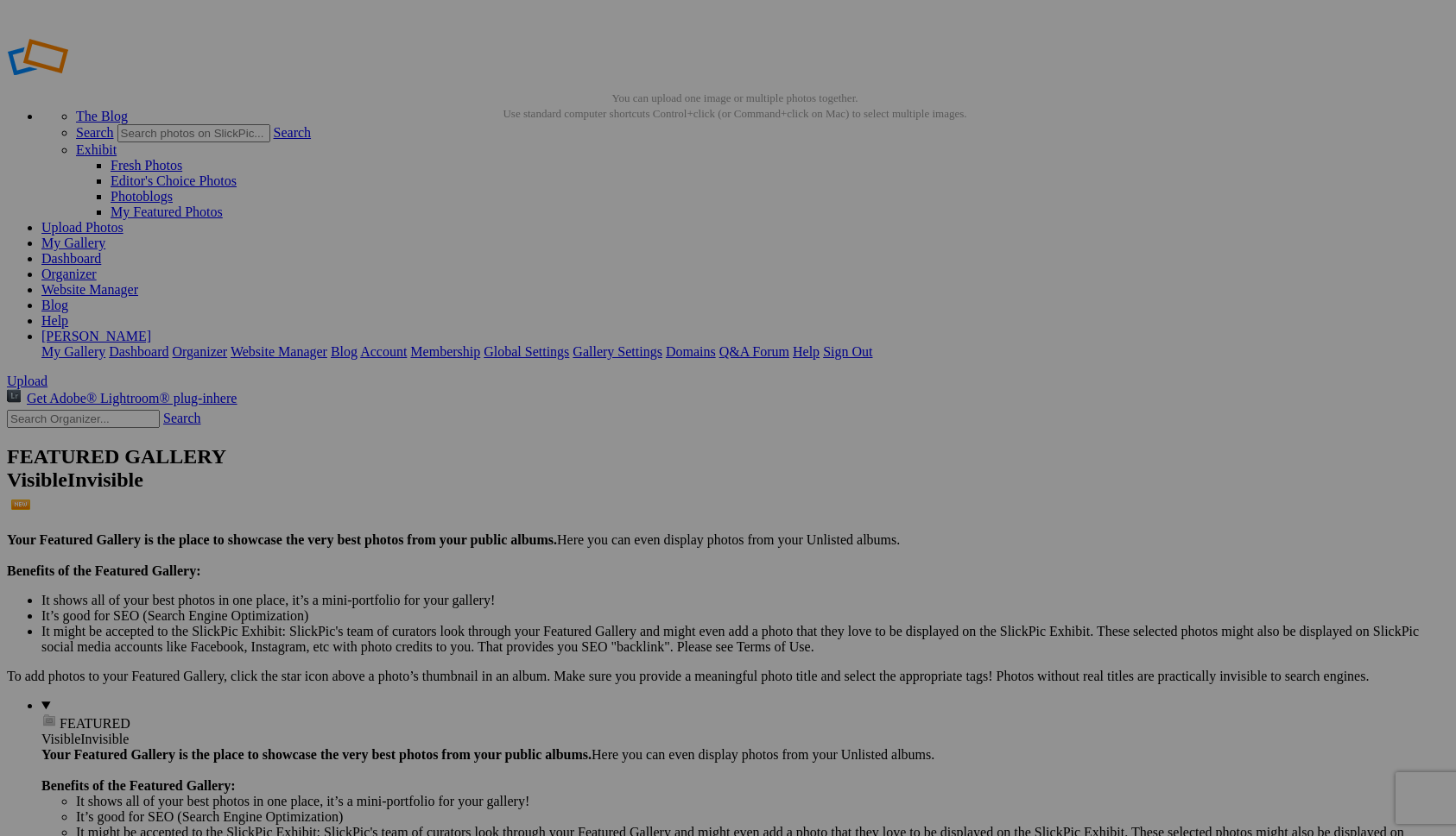
click at [138, 282] on link "Website Manager" at bounding box center [89, 289] width 97 height 14
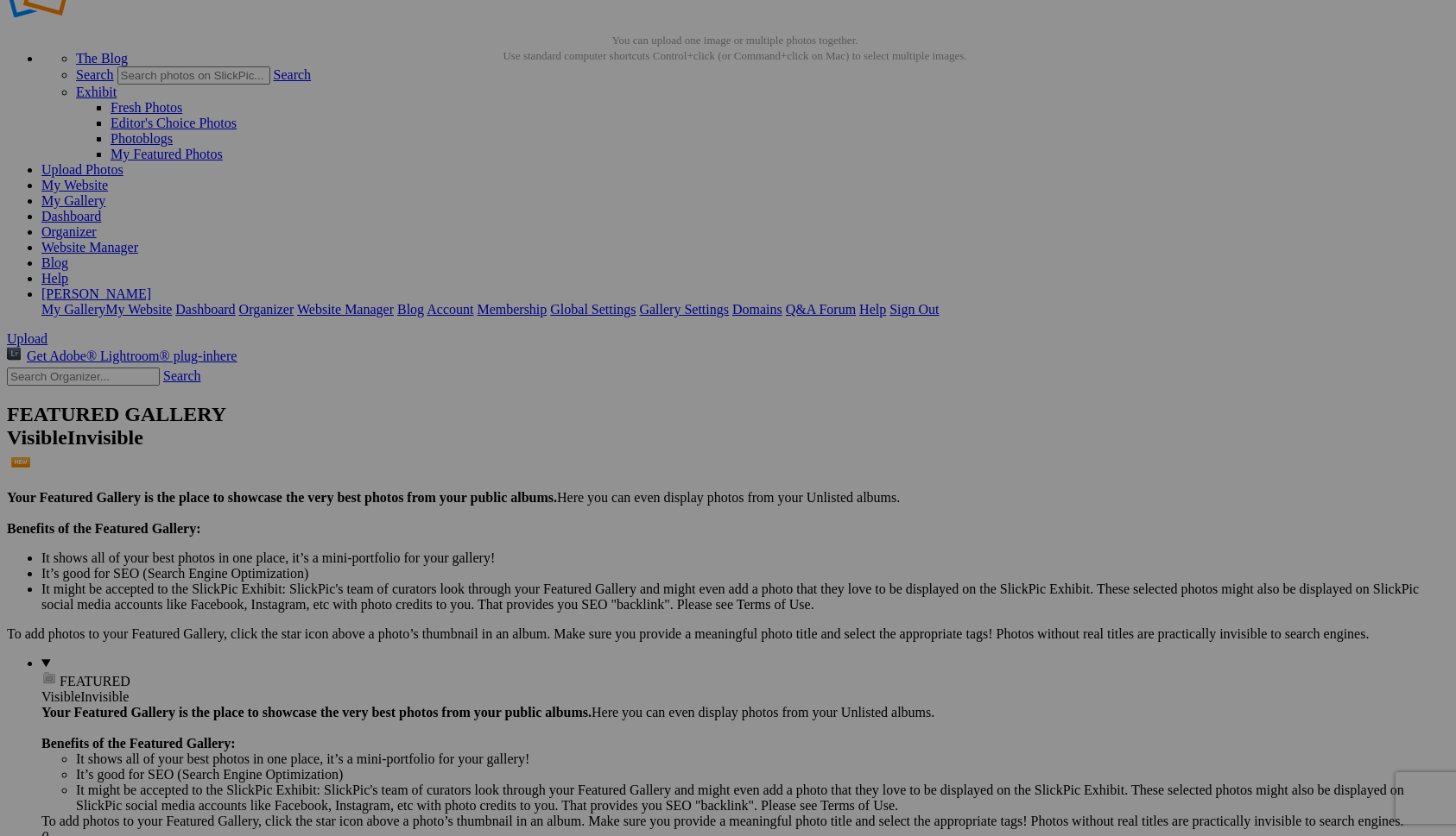
scroll to position [83, 0]
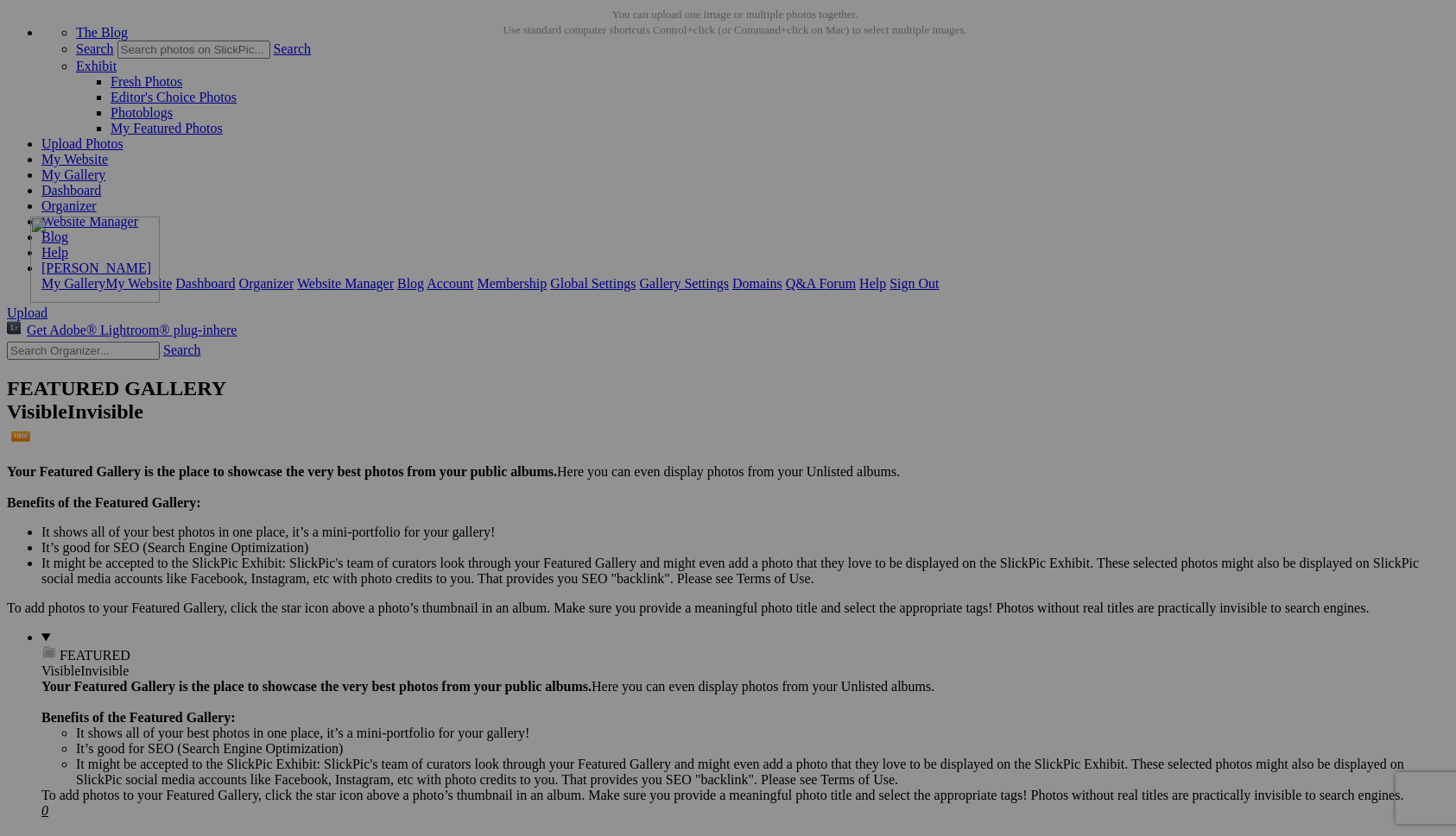
drag, startPoint x: 306, startPoint y: 629, endPoint x: 277, endPoint y: 364, distance: 266.6
